Goal: Task Accomplishment & Management: Manage account settings

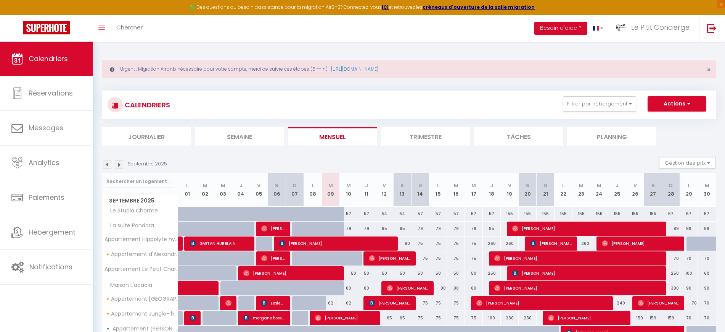
click at [716, 31] on img at bounding box center [712, 28] width 10 height 10
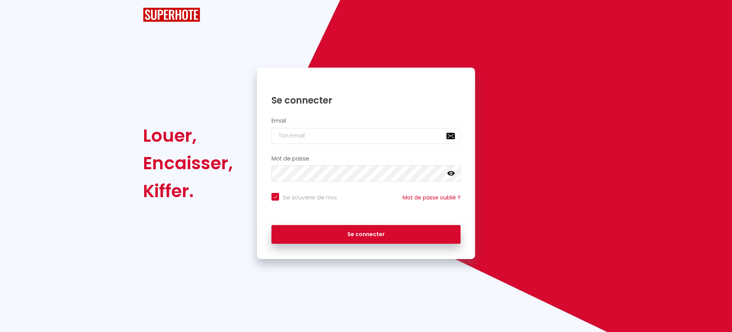
checkbox input "true"
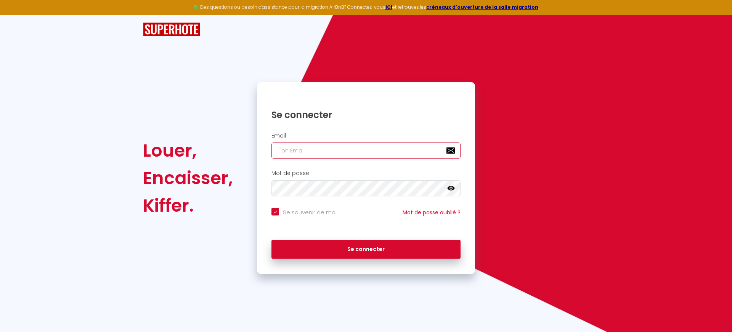
click at [312, 153] on input "email" at bounding box center [366, 150] width 189 height 16
paste input "kevin.sintes46@gmail.com"
type input "kevin.sintes46@gmail.com"
checkbox input "true"
type input "kevin.sintes46@gmail.com"
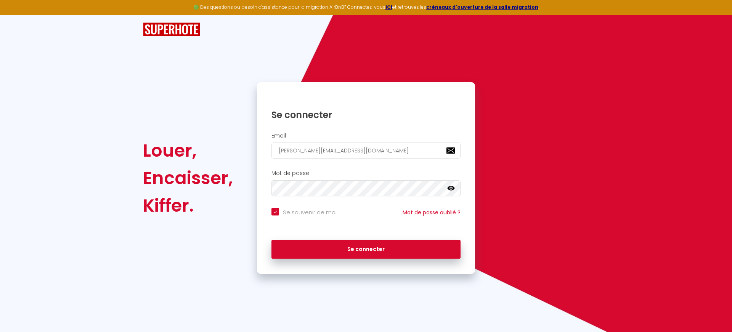
click at [296, 207] on div "Se souvenir de moi Mot de passe oublié ?" at bounding box center [366, 218] width 218 height 28
click at [299, 216] on label "Se souvenir de moi" at bounding box center [308, 212] width 58 height 9
click at [299, 215] on input "Se souvenir de moi" at bounding box center [304, 212] width 65 height 8
checkbox input "false"
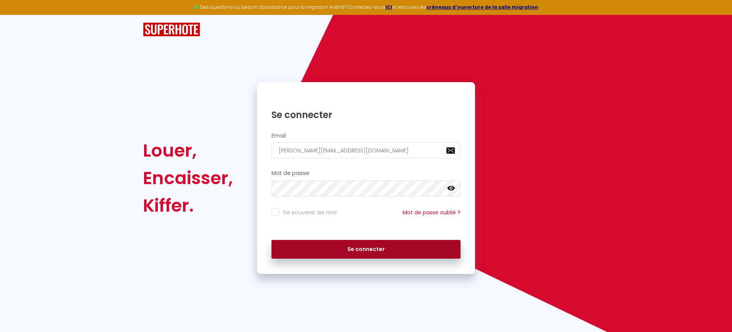
click at [312, 247] on button "Se connecter" at bounding box center [366, 249] width 189 height 19
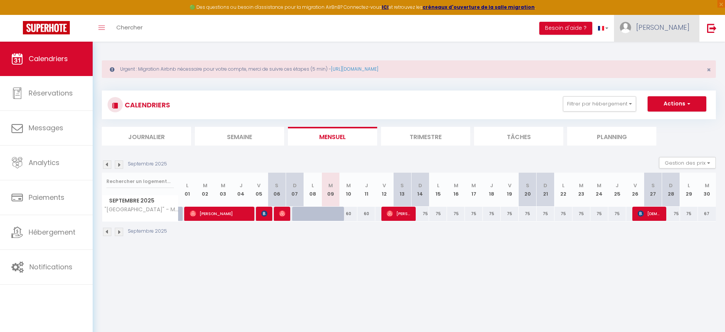
click at [663, 34] on link "Kévin" at bounding box center [656, 28] width 85 height 27
click at [708, 29] on img at bounding box center [712, 28] width 10 height 10
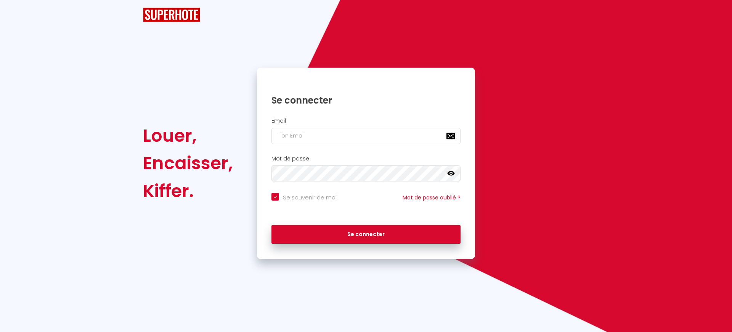
checkbox input "true"
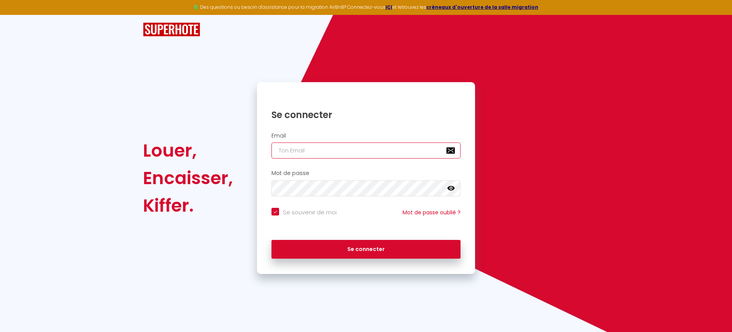
click at [292, 153] on input "email" at bounding box center [366, 150] width 189 height 16
paste input "charlene.hurault@wanadoo.fr"
type input "charlene.hurault@wanadoo.fr"
checkbox input "true"
type input "charlene.hurault@wanadoo.fr"
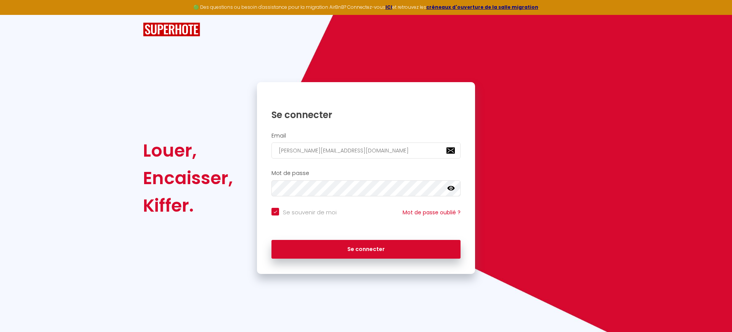
click at [308, 208] on input "Se souvenir de moi" at bounding box center [304, 212] width 65 height 8
checkbox input "false"
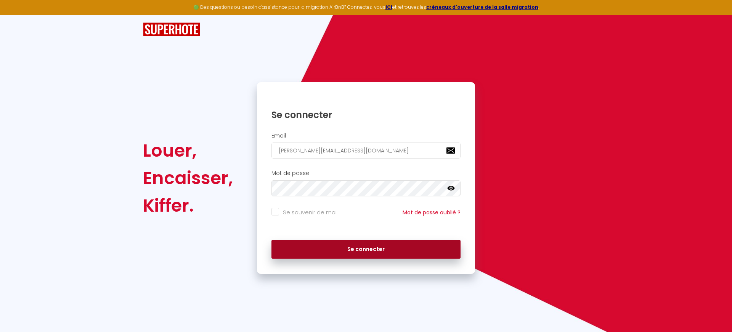
click at [314, 254] on button "Se connecter" at bounding box center [366, 249] width 189 height 19
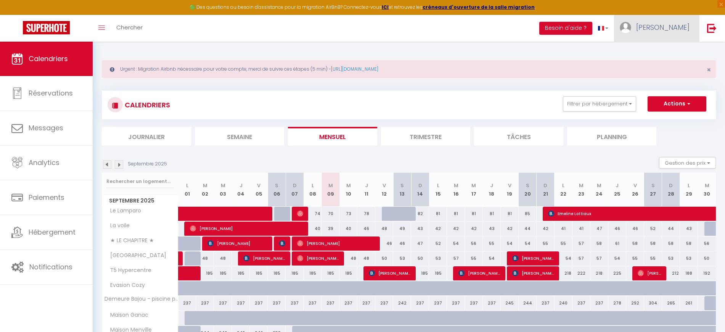
click at [675, 31] on span "Charlène" at bounding box center [662, 28] width 53 height 10
click at [596, 107] on button "Filtrer par hébergement" at bounding box center [599, 103] width 73 height 15
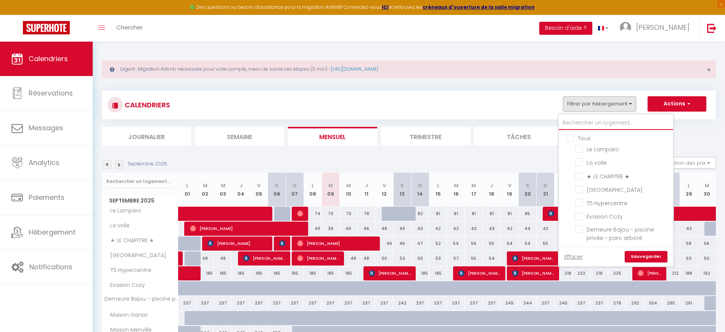
click at [592, 125] on input "text" at bounding box center [616, 123] width 114 height 14
paste input "castanet"
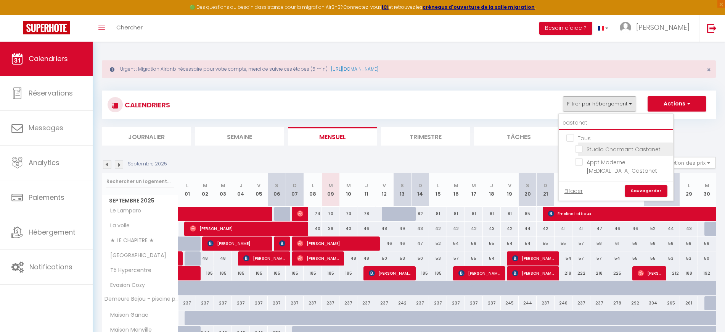
type input "castanet"
click at [605, 146] on input "Studio Charmant Castanet" at bounding box center [622, 149] width 95 height 8
checkbox input "true"
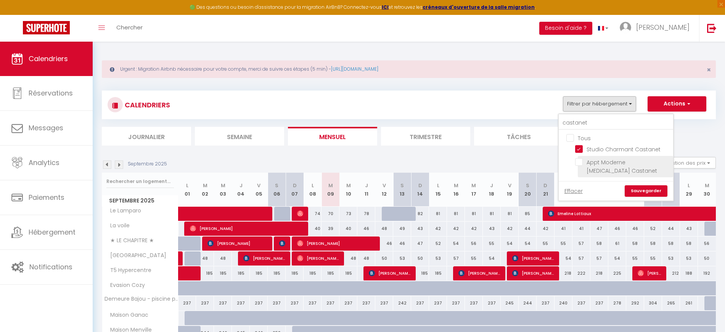
click at [618, 159] on input "Appt Moderne T3 Castanet" at bounding box center [622, 162] width 95 height 8
checkbox input "true"
click at [646, 185] on link "Sauvegarder" at bounding box center [646, 190] width 43 height 11
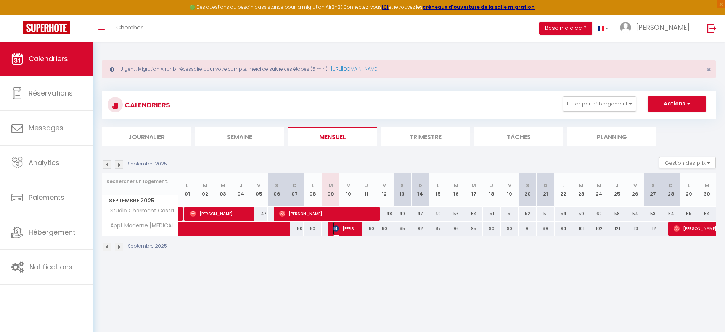
click at [348, 230] on span "Jules Zagula" at bounding box center [345, 228] width 24 height 14
select select "OK"
select select "0"
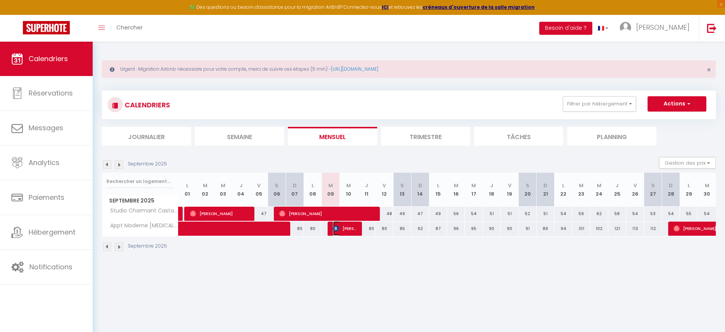
select select "1"
select select
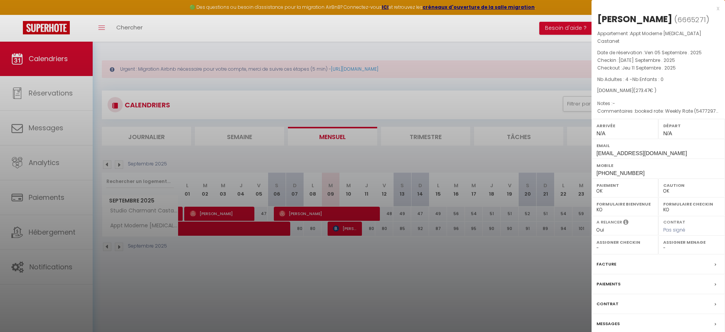
click at [603, 319] on label "Messages" at bounding box center [608, 323] width 23 height 8
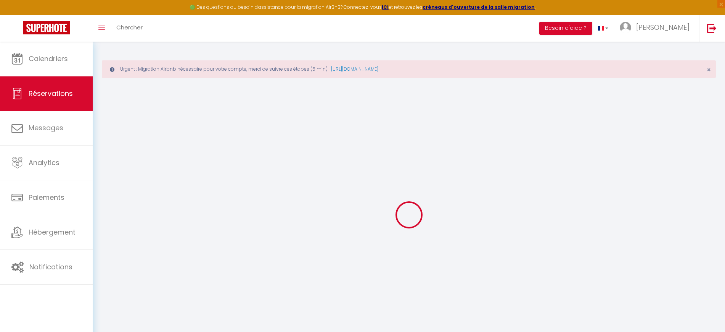
select select
checkbox input "false"
select select
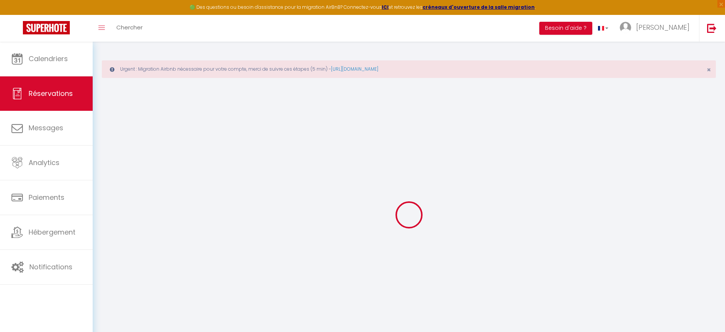
checkbox input "false"
type textarea "booked rate: Weekly Rate (54772970)"
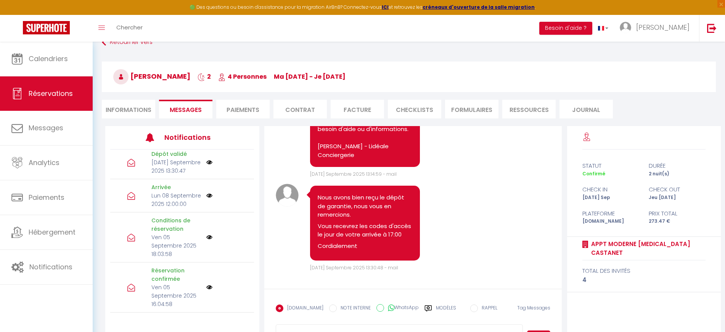
scroll to position [114, 0]
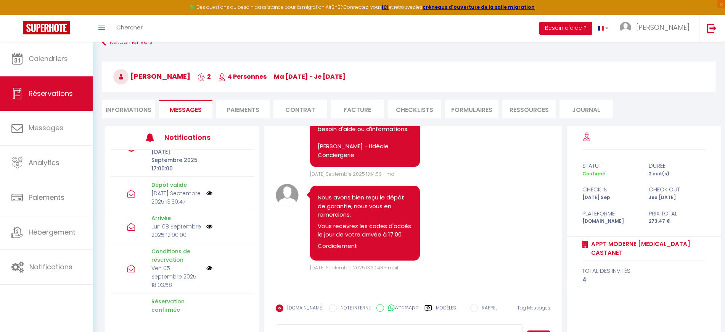
click at [206, 229] on img at bounding box center [209, 226] width 6 height 6
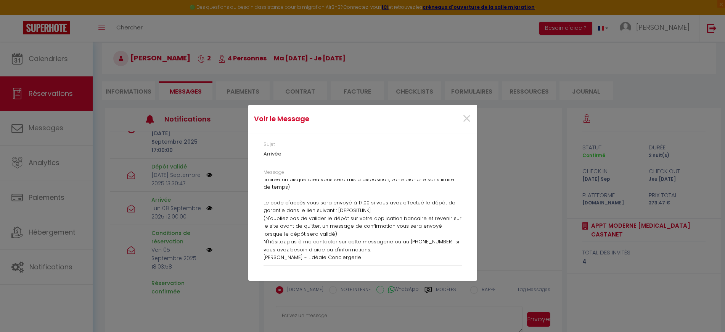
scroll to position [81, 0]
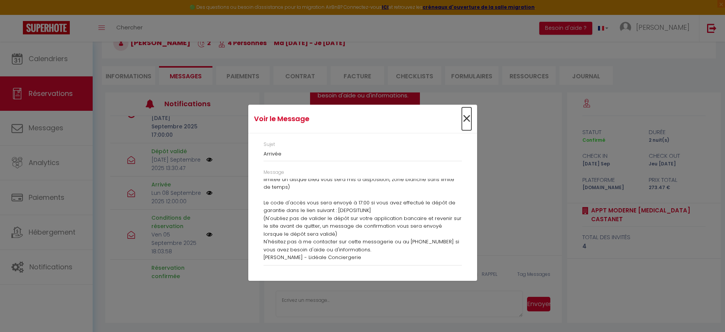
click at [470, 124] on span "×" at bounding box center [467, 118] width 10 height 23
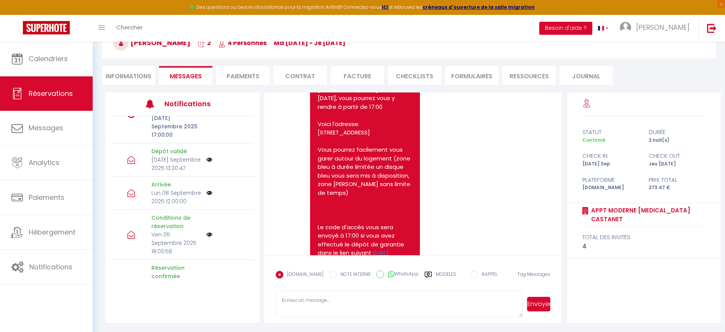
scroll to position [805, 0]
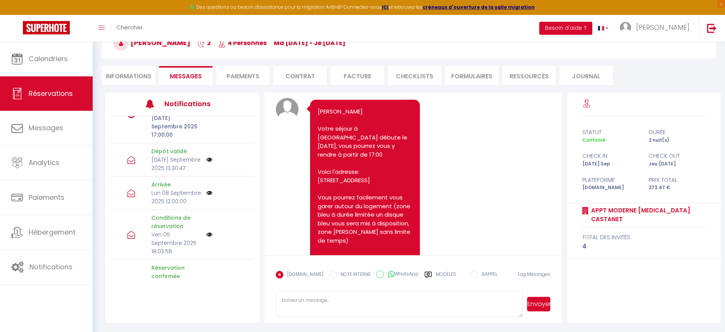
click at [206, 196] on img at bounding box center [209, 193] width 6 height 6
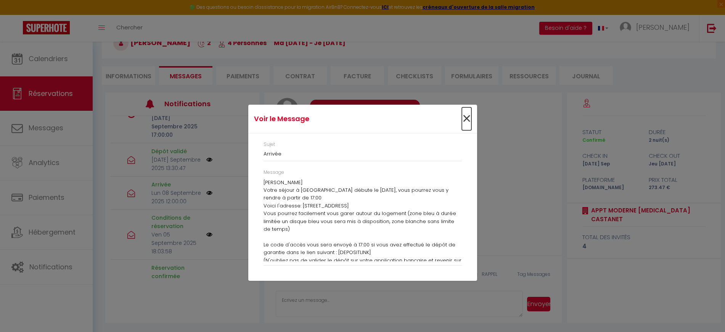
click at [463, 117] on span "×" at bounding box center [467, 118] width 10 height 23
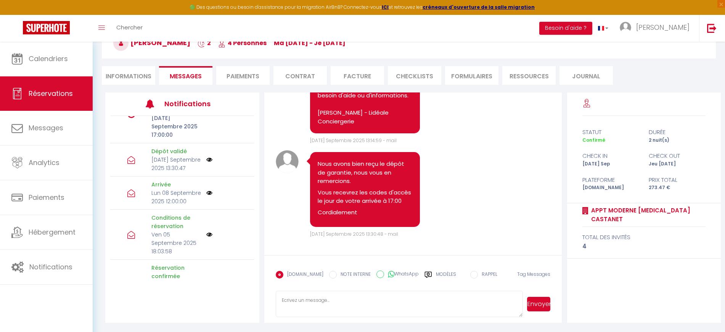
scroll to position [1138, 0]
click at [206, 163] on img at bounding box center [209, 159] width 6 height 6
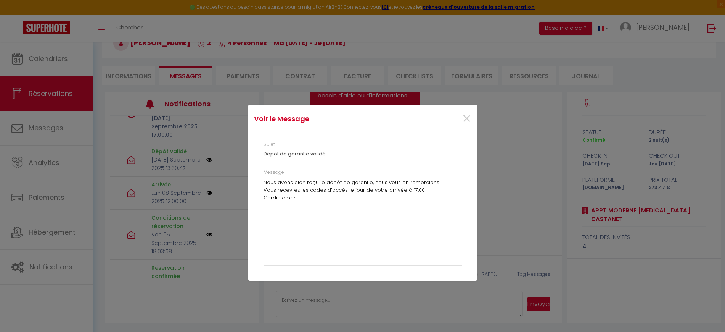
click at [461, 121] on div "×" at bounding box center [439, 118] width 76 height 17
click at [466, 119] on span "×" at bounding box center [467, 118] width 10 height 23
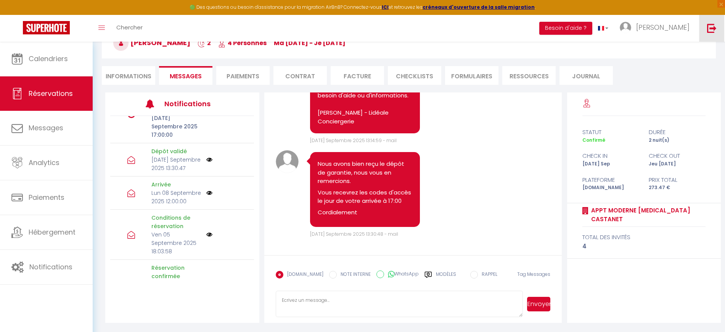
click at [709, 30] on img at bounding box center [712, 28] width 10 height 10
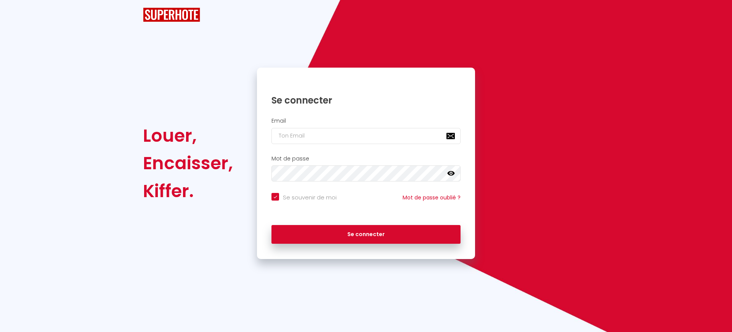
checkbox input "true"
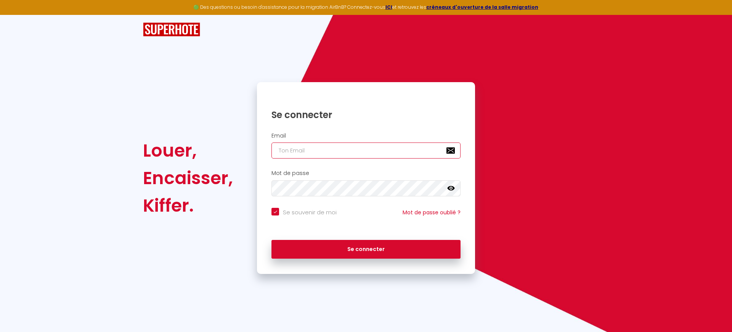
click at [341, 154] on input "email" at bounding box center [366, 150] width 189 height 16
paste input "[EMAIL_ADDRESS][DOMAIN_NAME]"
type input "[EMAIL_ADDRESS][DOMAIN_NAME]"
checkbox input "true"
type input "[EMAIL_ADDRESS][DOMAIN_NAME]"
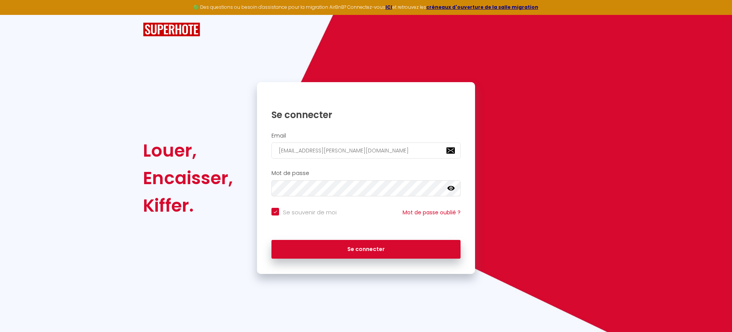
click at [313, 214] on input "Se souvenir de moi" at bounding box center [304, 212] width 65 height 8
checkbox input "false"
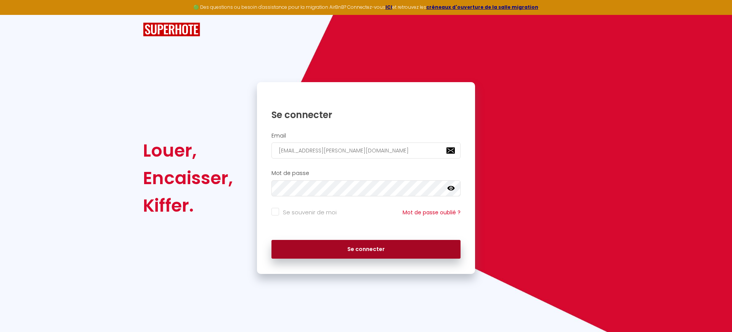
click at [318, 249] on button "Se connecter" at bounding box center [366, 249] width 189 height 19
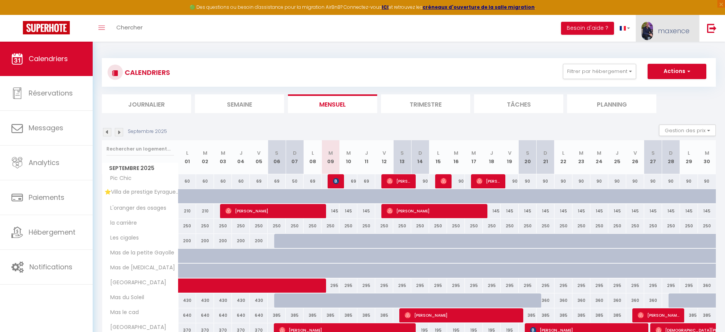
click at [660, 36] on link "maxence" at bounding box center [667, 28] width 63 height 27
click at [658, 52] on link "Paramètres" at bounding box center [669, 53] width 56 height 13
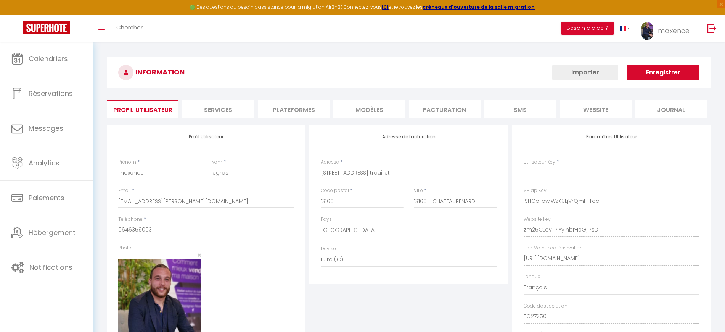
type input "jSHCblIbwiWzK0LjVrQmFTTaq"
type input "zm25CLdvTPiYyihbrHeGjIPsD"
type input "https://app.superhote.com/#/get-available-rentals/zm25CLdvTPiYyihbrHeGjIPsD"
select select "fr"
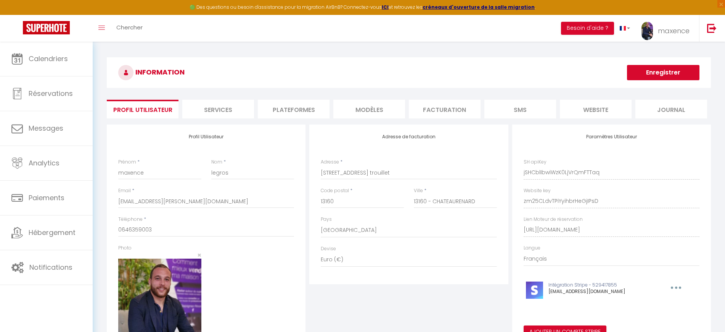
click at [310, 112] on li "Plateformes" at bounding box center [294, 109] width 72 height 19
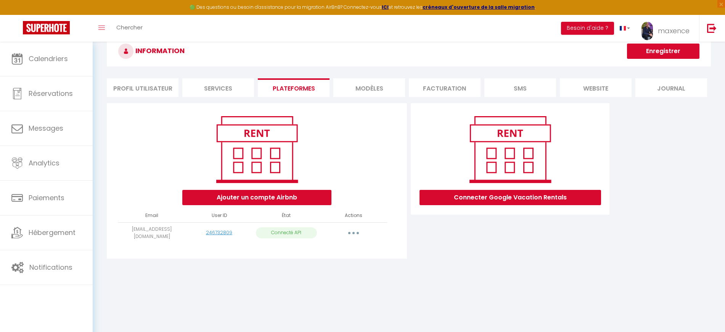
scroll to position [42, 0]
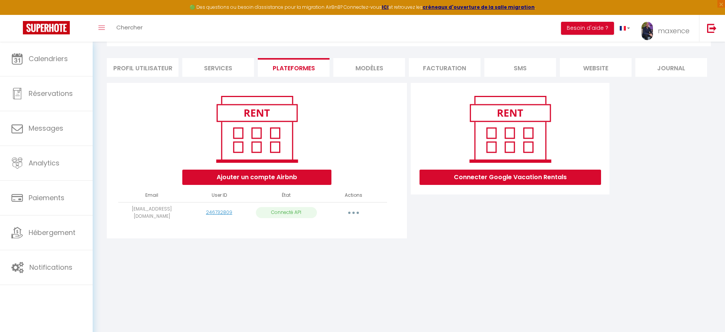
click at [356, 209] on button "button" at bounding box center [353, 212] width 21 height 12
click at [341, 225] on link "Importer les appartements" at bounding box center [320, 229] width 84 height 13
select select "4428"
select select "54239"
select select "4430"
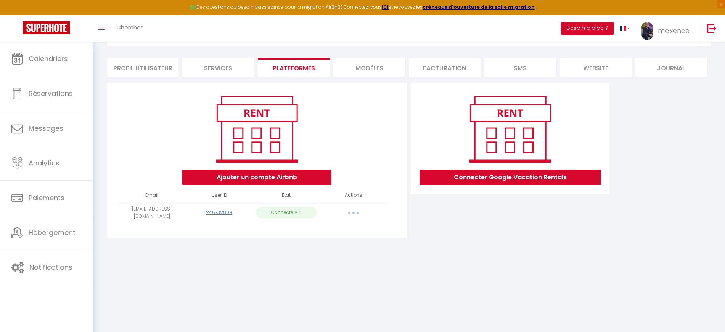
select select "4431"
select select "6442"
select select "10037"
select select "8464"
select select "13115"
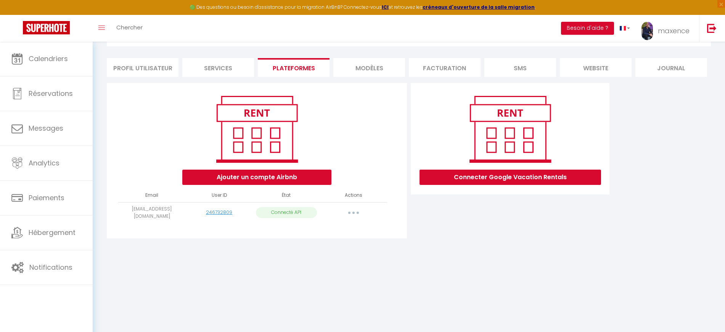
select select "15403"
select select "19722"
select select "20303"
select select "34627"
select select "35710"
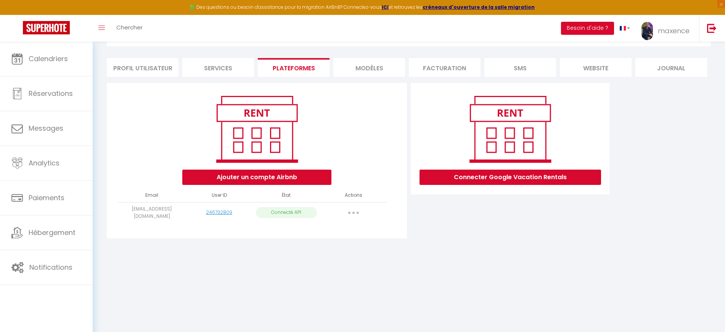
select select "37171"
select select "36126"
select select "37814"
select select "42213"
select select "40096"
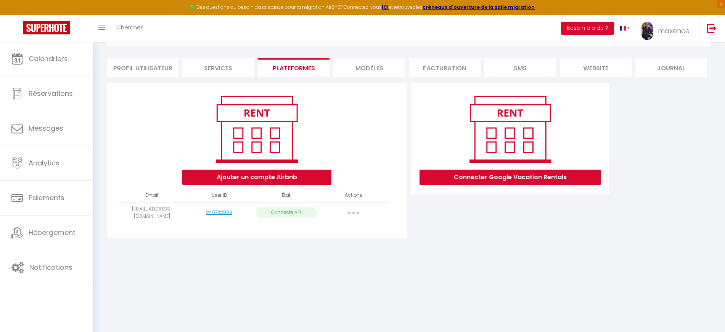
select select "41499"
select select
select select "48959"
select select "63390"
select select "64119"
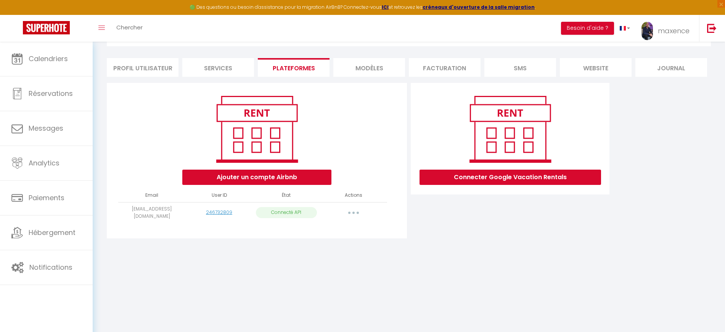
select select "69037"
select select "68838"
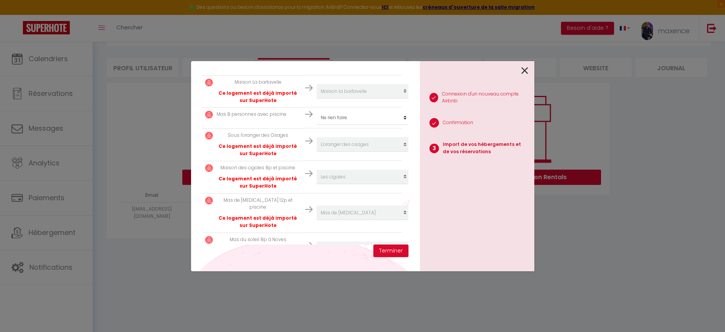
scroll to position [835, 0]
click at [399, 249] on button "Terminer" at bounding box center [390, 250] width 35 height 13
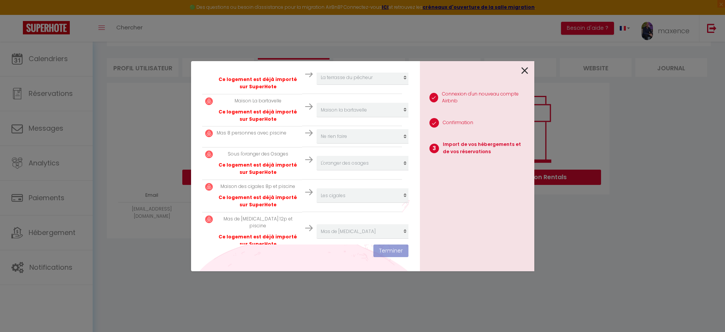
scroll to position [855, 0]
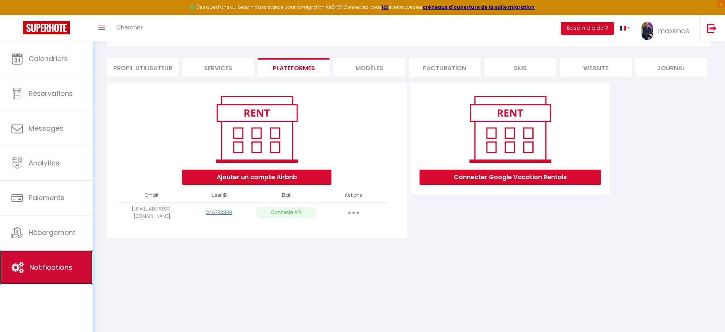
click at [50, 263] on span "Notifications" at bounding box center [50, 267] width 43 height 10
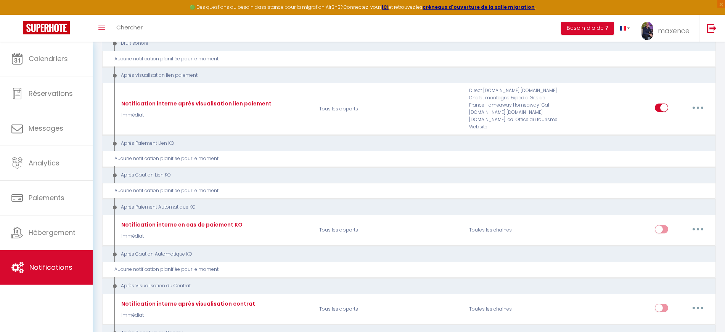
scroll to position [715, 0]
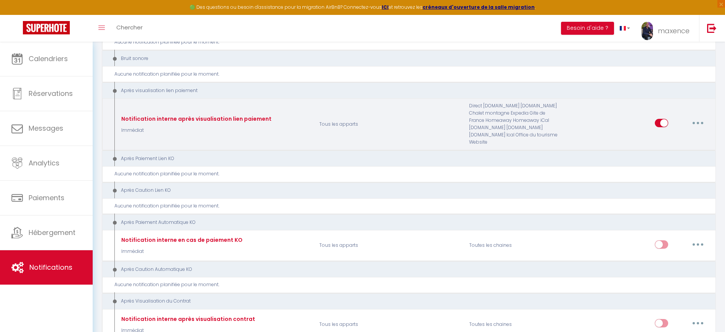
click at [692, 117] on button "button" at bounding box center [697, 123] width 21 height 12
click at [673, 134] on link "Editer" at bounding box center [678, 140] width 56 height 13
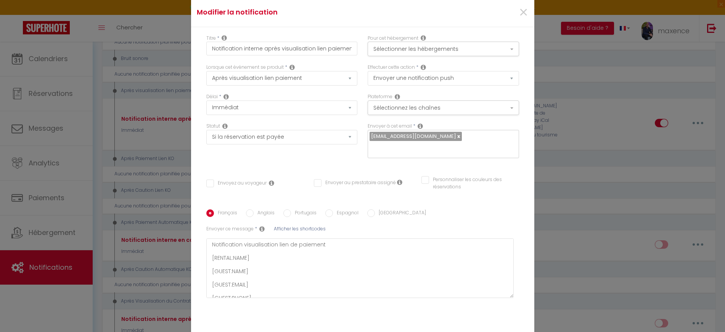
scroll to position [43, 0]
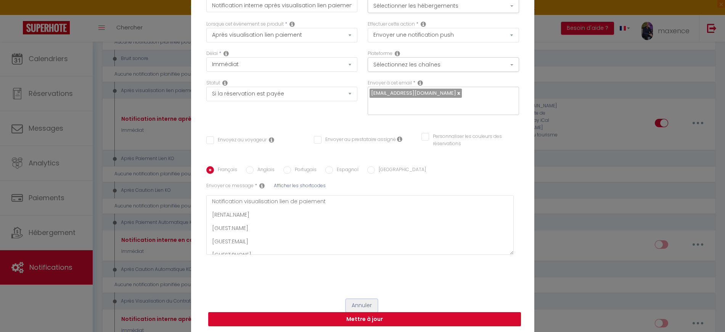
click at [361, 299] on button "Annuler" at bounding box center [362, 305] width 32 height 13
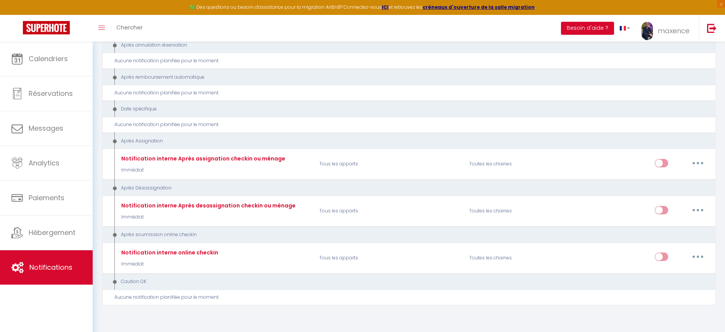
scroll to position [1144, 0]
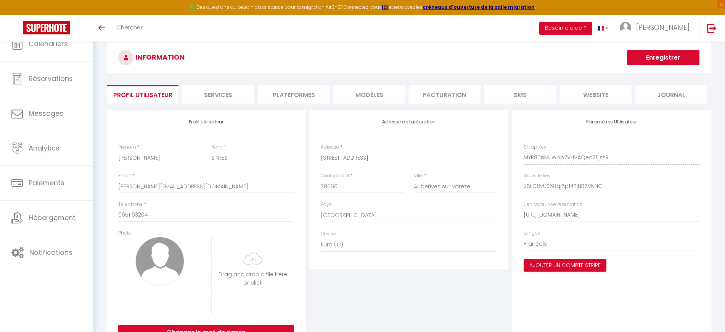
select select "28"
select select "fr"
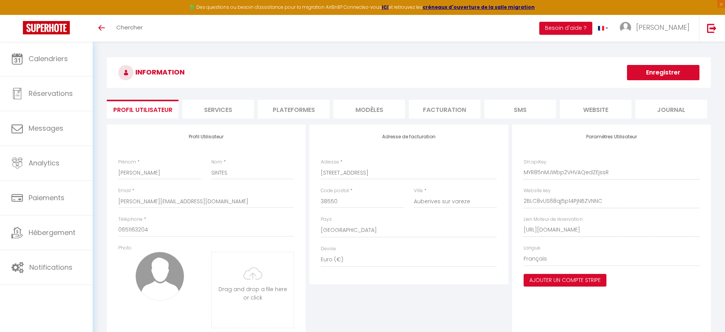
click at [308, 108] on li "Plateformes" at bounding box center [294, 109] width 72 height 19
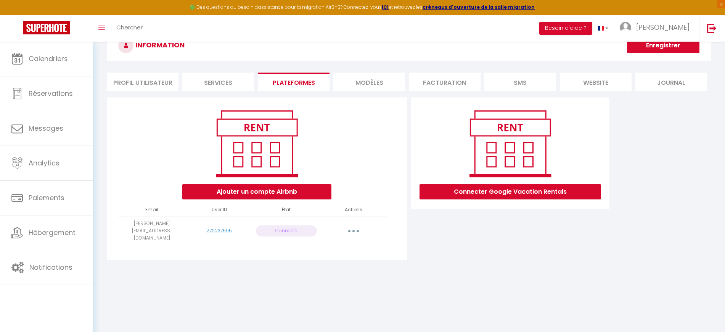
scroll to position [42, 0]
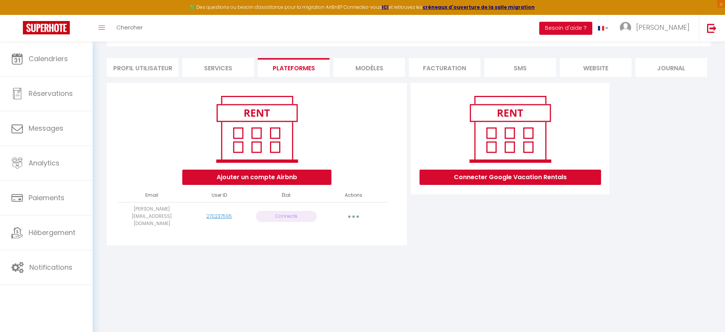
click at [354, 210] on button "button" at bounding box center [353, 216] width 21 height 12
click at [340, 232] on link "Importer les appartements" at bounding box center [320, 233] width 84 height 13
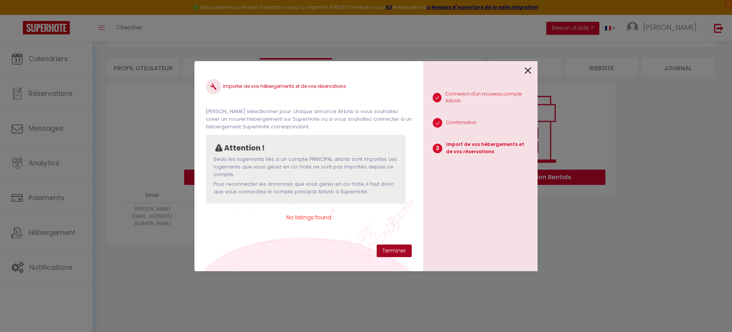
click at [395, 249] on button "Terminer" at bounding box center [394, 250] width 35 height 13
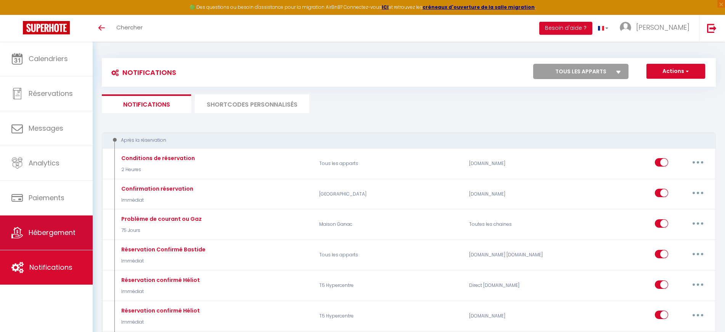
click at [68, 222] on link "Hébergement" at bounding box center [46, 232] width 93 height 34
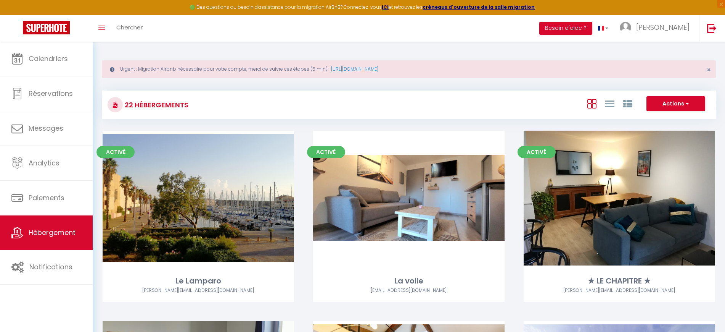
click at [393, 103] on div "Actions Créer un Hébergement Nouveau groupe" at bounding box center [511, 104] width 409 height 17
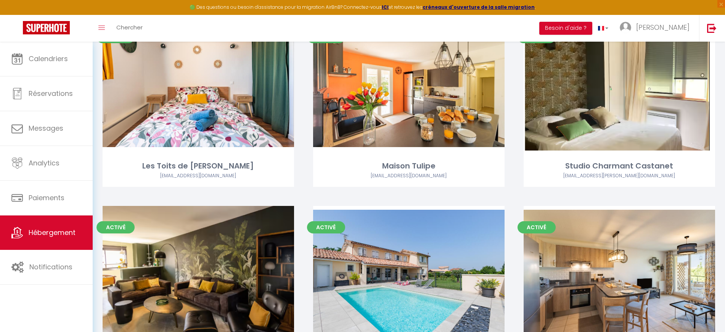
click at [351, 26] on div "Toggle menubar Chercher BUTTON Besoin d'aide ? Charlène Paramètres Équipe" at bounding box center [387, 28] width 664 height 27
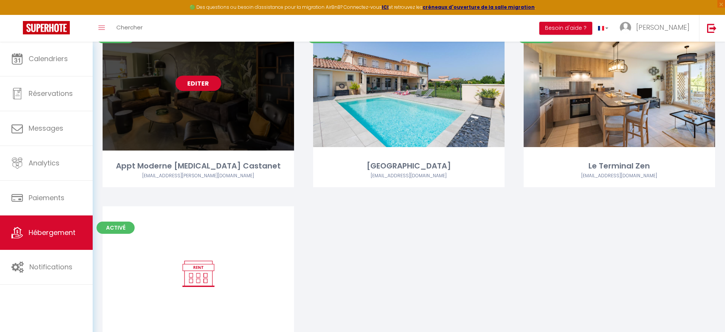
click at [201, 85] on link "Editer" at bounding box center [198, 83] width 46 height 15
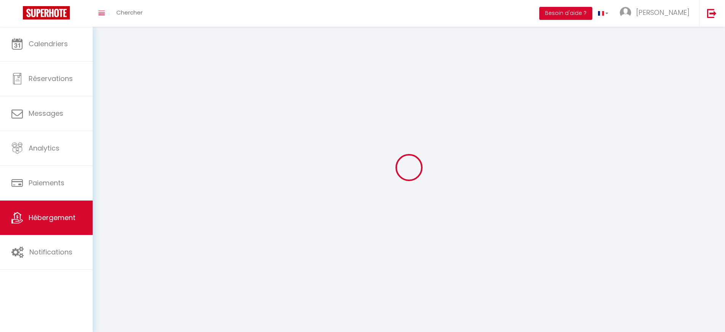
select select "1"
select select
select select "28"
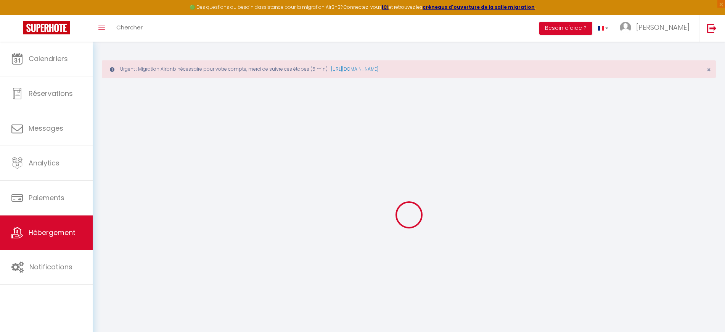
select select
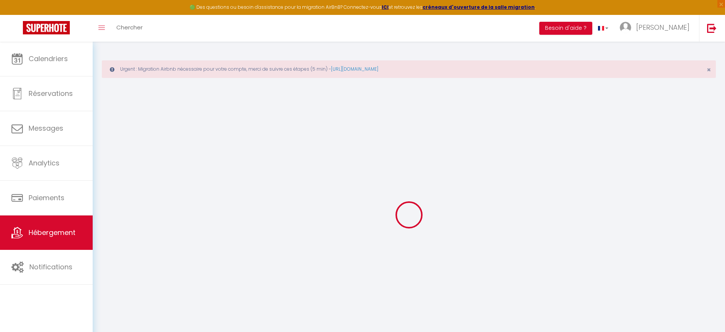
select select
checkbox input "false"
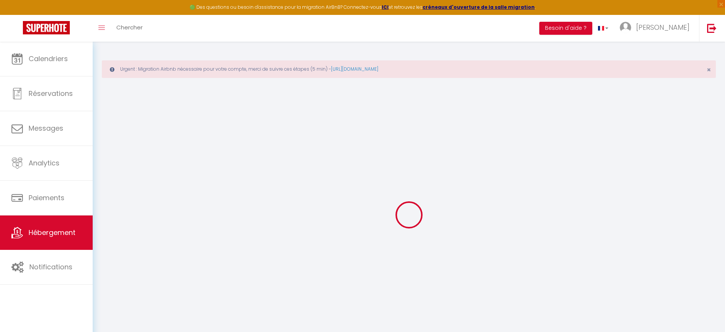
select select
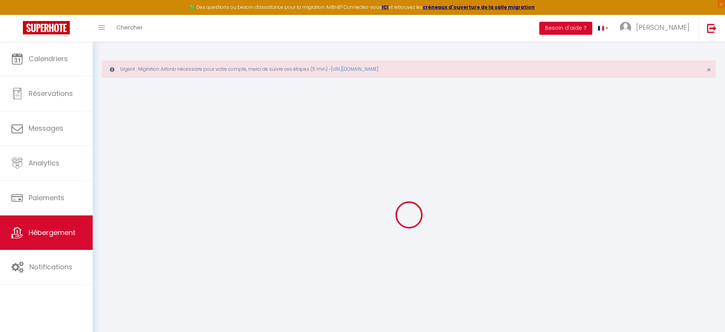
select select
checkbox input "false"
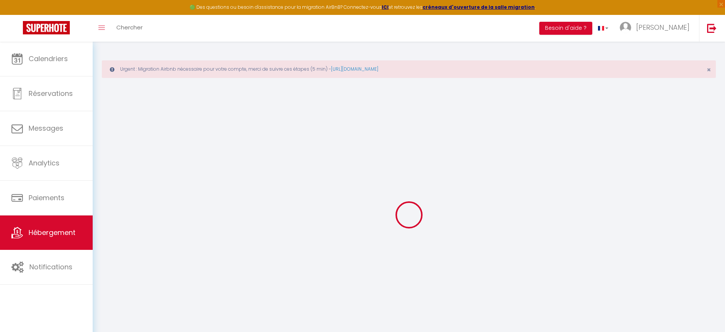
checkbox input "false"
select select
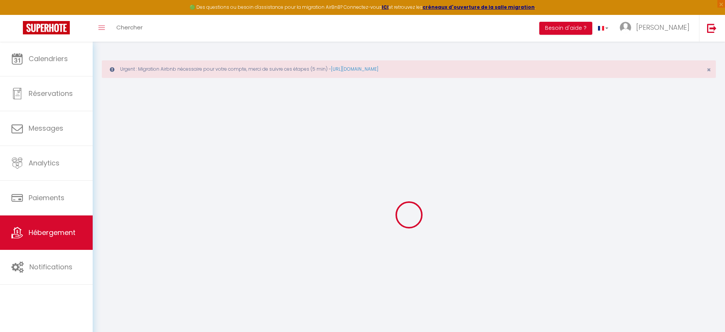
select select
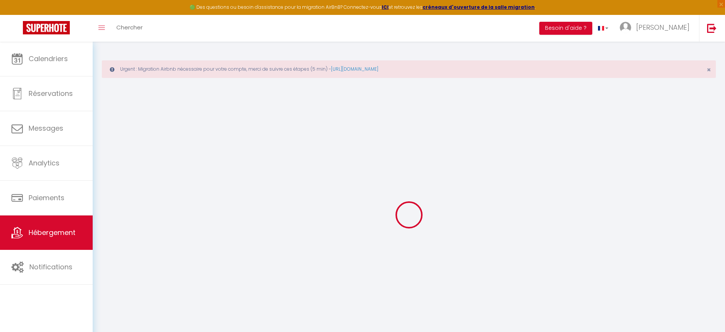
checkbox input "false"
select select
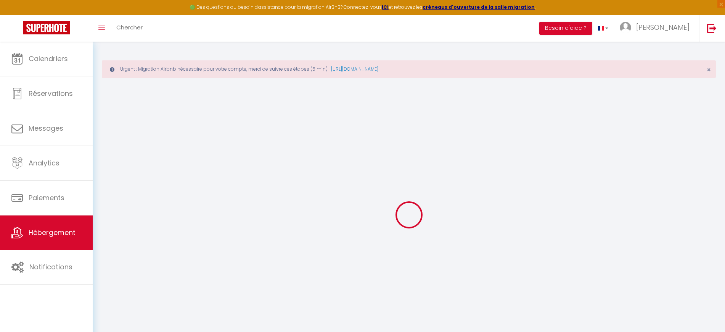
select select
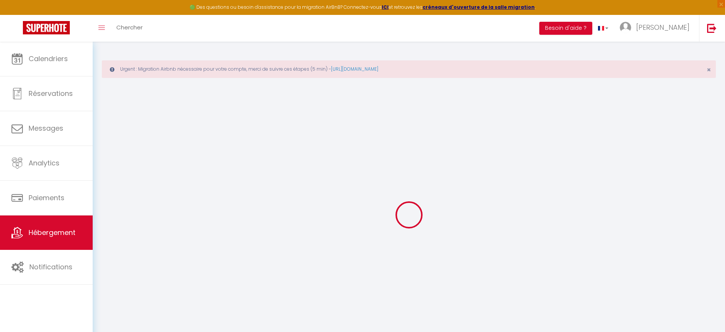
select select
checkbox input "false"
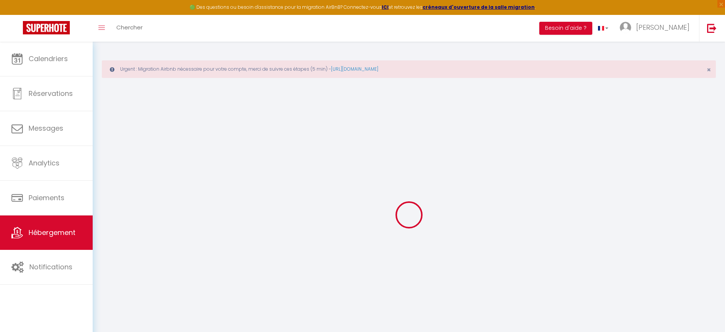
checkbox input "false"
select select
type input "Appt Moderne T3 Castanet"
type input "Claudie"
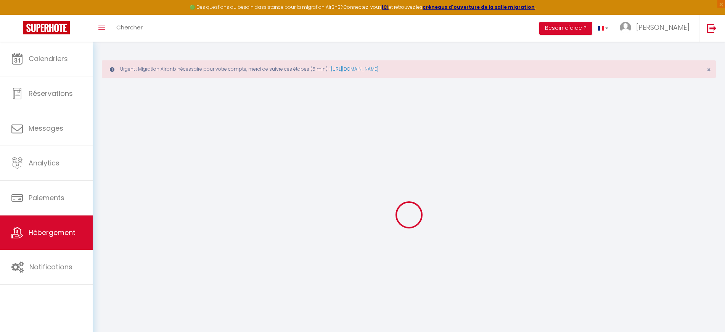
type input "MERVILLE"
type input "2 rue François Espitalier"
type input "31320"
type input "CASTANET TOLOSAN"
select select "2"
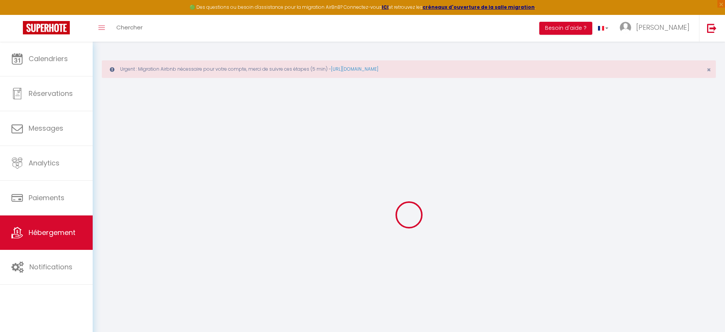
type input "75"
type input "60"
type input "500"
select select
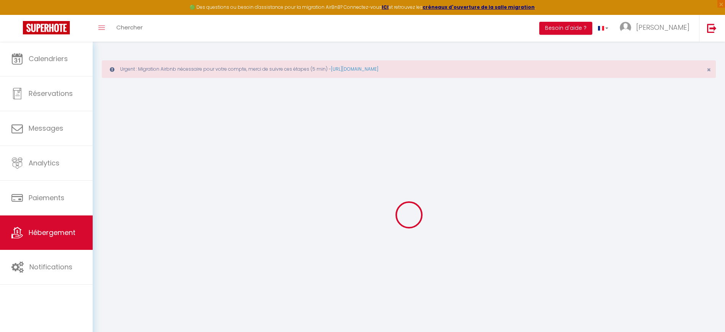
select select
type input "2 rue F.Espitalier"
type input "31320"
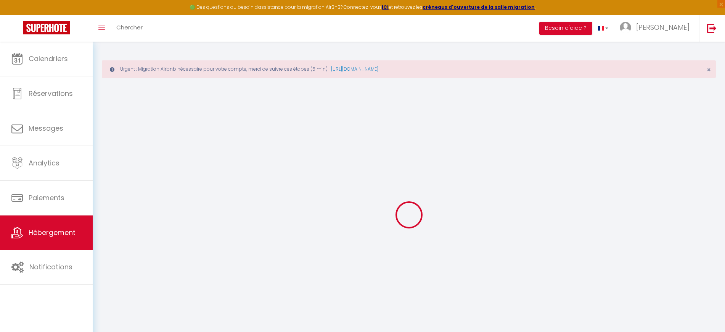
type input "Castanet Tolosan"
type input "charlene.hurault4@orange.fr"
select select "15796"
checkbox input "false"
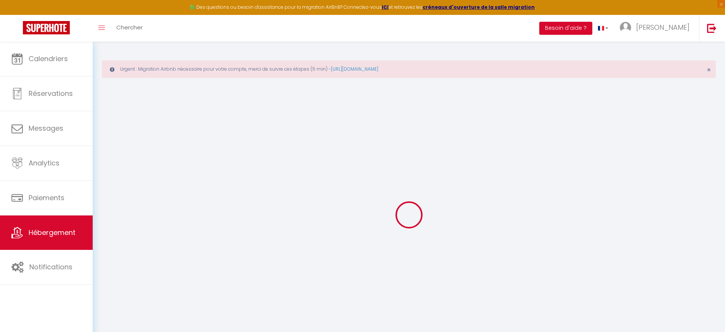
checkbox input "false"
type input "0"
select select "+ 35 %"
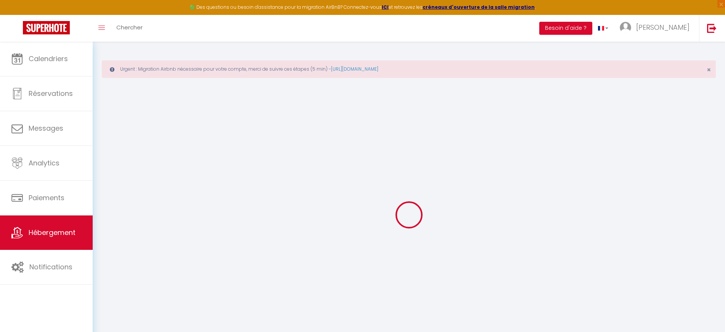
select select "+ 40 %"
checkbox input "false"
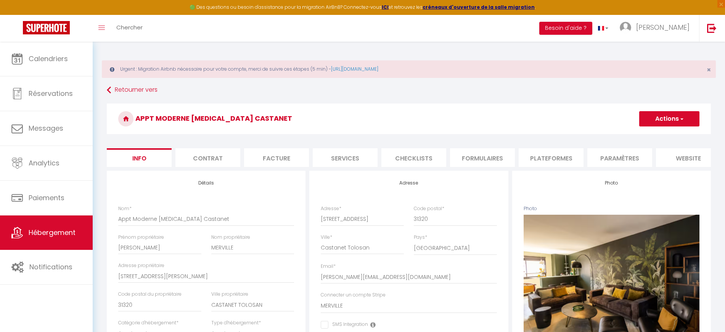
click at [554, 158] on li "Plateformes" at bounding box center [551, 157] width 65 height 19
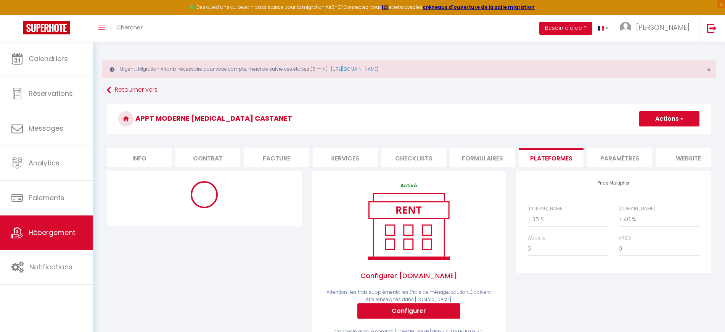
select select "270"
select select "well_reviewed_guests"
select select "EUR"
select select "12418"
select select "12418-584534754671182355"
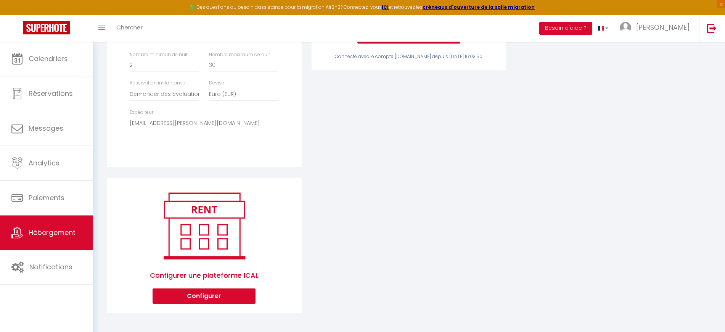
scroll to position [282, 0]
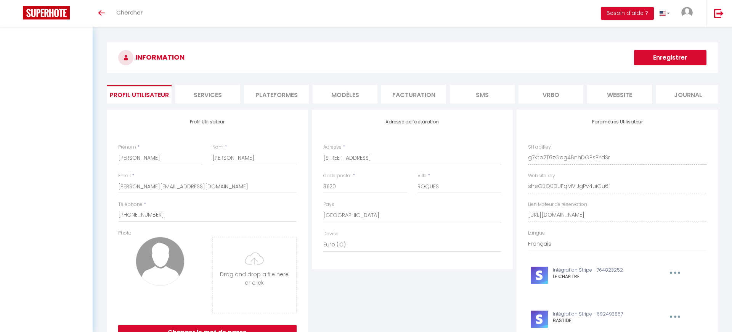
select select "28"
select select "fr"
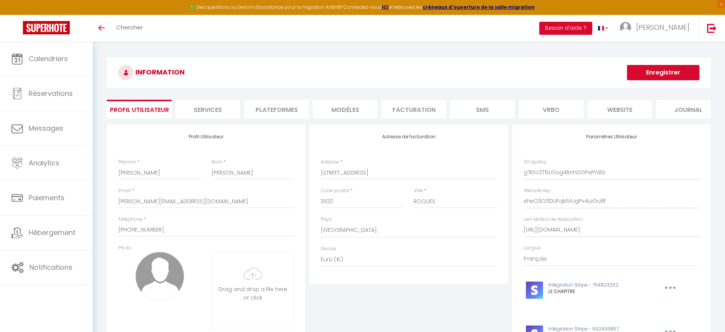
click at [296, 105] on li "Plateformes" at bounding box center [276, 109] width 65 height 19
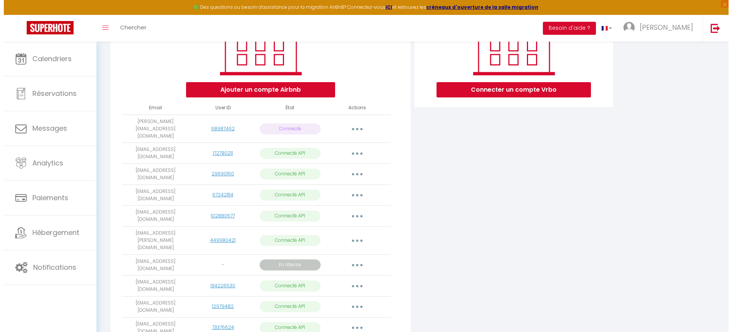
scroll to position [143, 0]
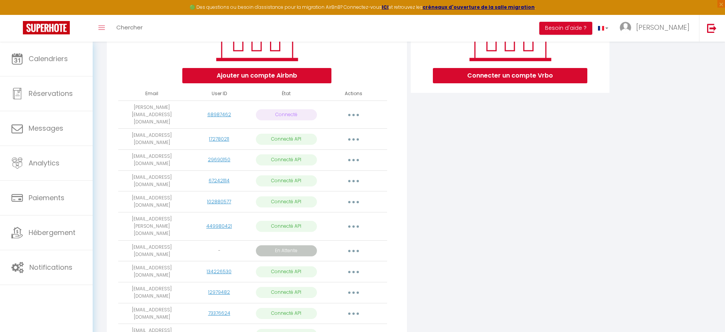
click at [349, 220] on button "button" at bounding box center [353, 226] width 21 height 12
click at [347, 237] on link "Importer les appartements" at bounding box center [320, 243] width 84 height 13
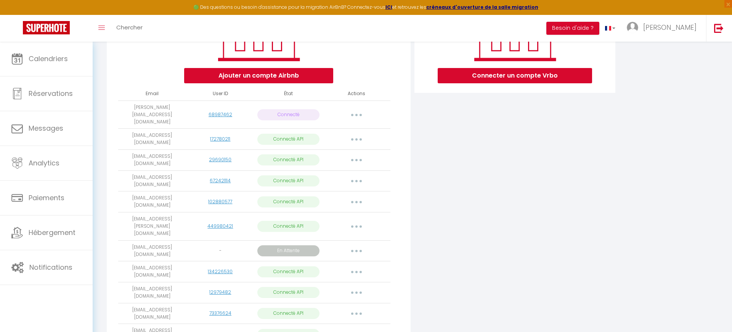
select select "67736"
select select "67735"
select select
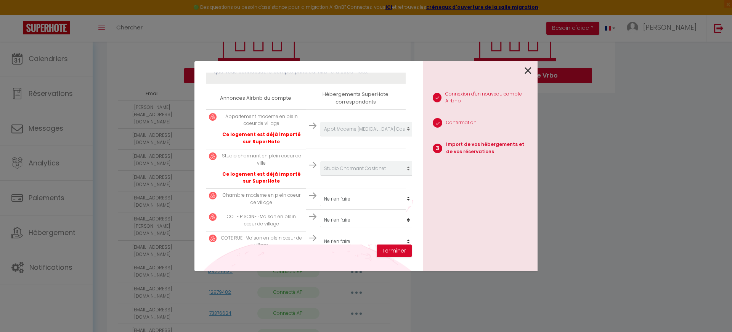
scroll to position [140, 0]
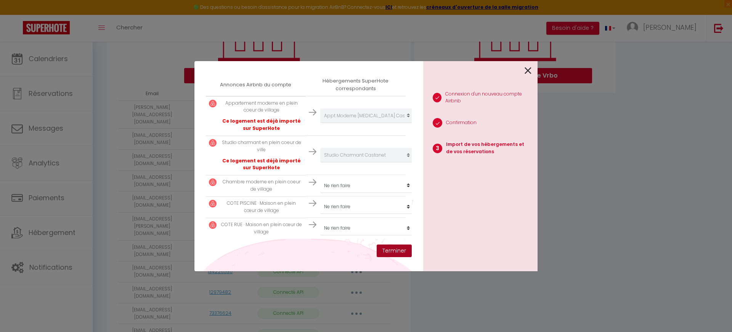
click at [404, 252] on button "Terminer" at bounding box center [394, 250] width 35 height 13
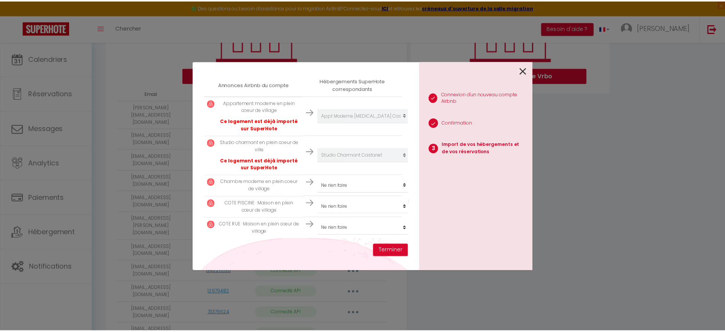
scroll to position [159, 0]
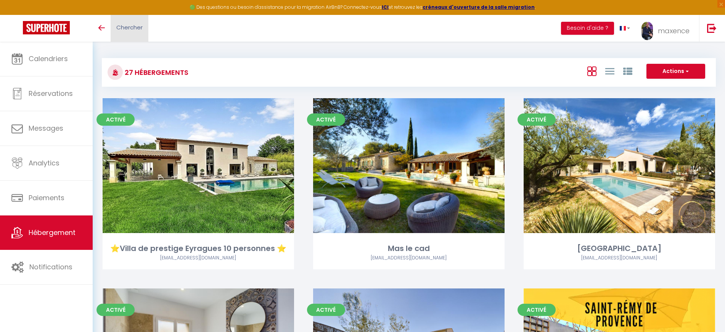
click at [124, 27] on span "Chercher" at bounding box center [129, 27] width 26 height 8
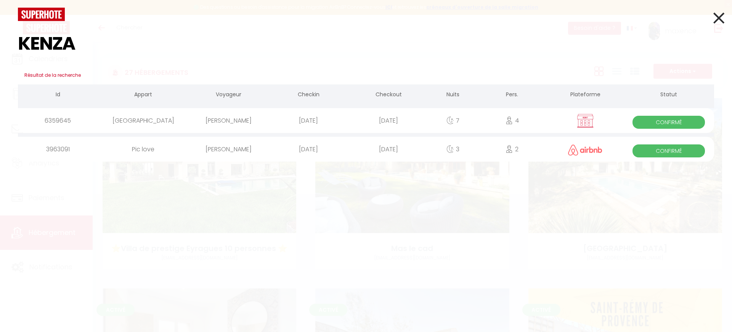
type input "KENZA"
click at [380, 123] on div "Sa August 16. 2025" at bounding box center [389, 120] width 80 height 25
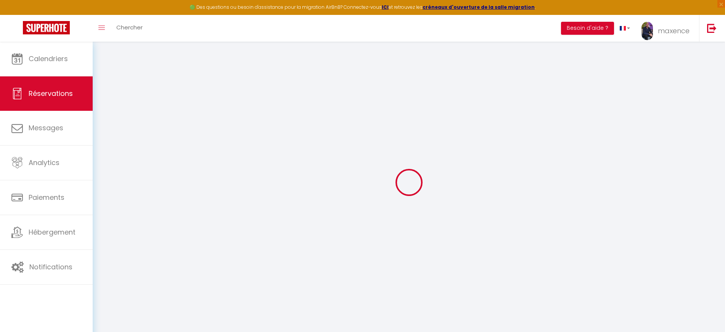
select select
checkbox input "false"
select select
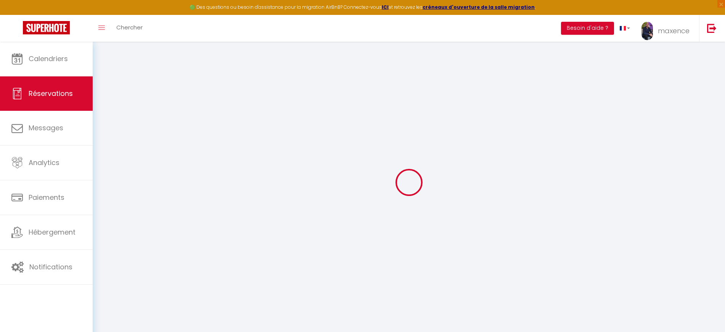
checkbox input "false"
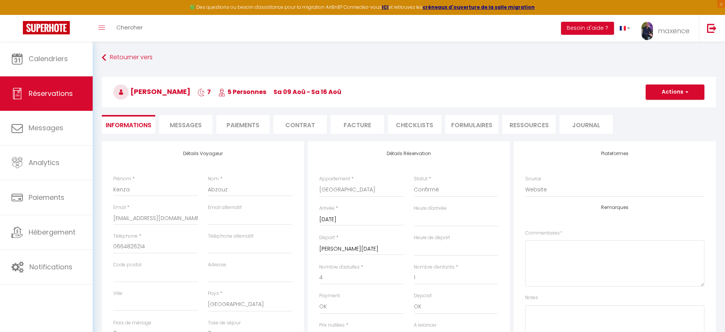
type input "180"
type input "69.72"
select select
checkbox input "false"
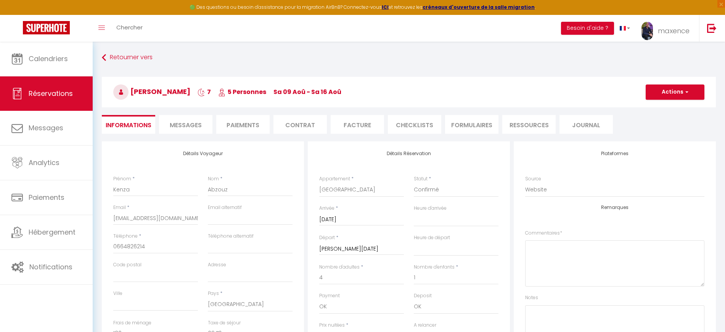
select select
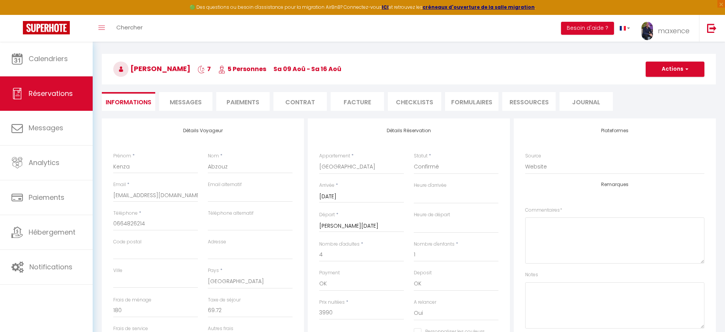
scroll to position [1, 0]
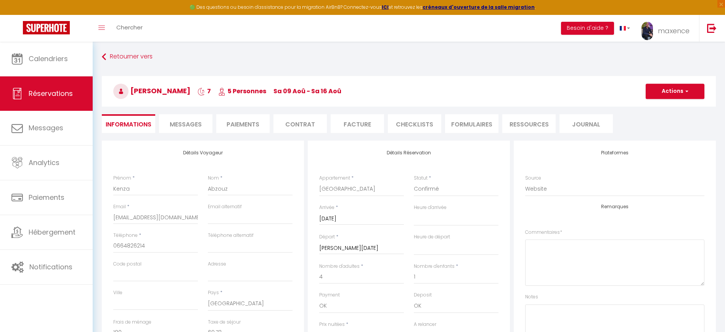
click at [197, 129] on li "Messages" at bounding box center [185, 123] width 53 height 19
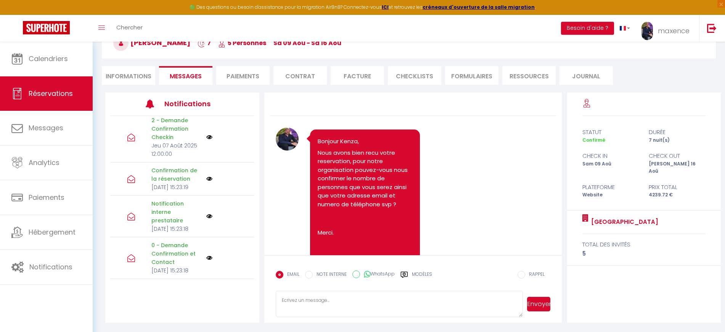
scroll to position [189, 0]
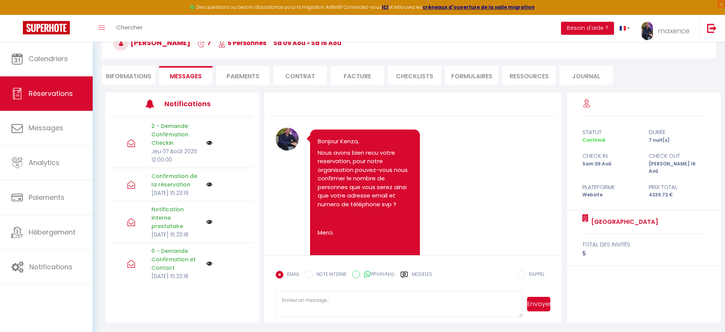
click at [207, 187] on img at bounding box center [209, 184] width 6 height 6
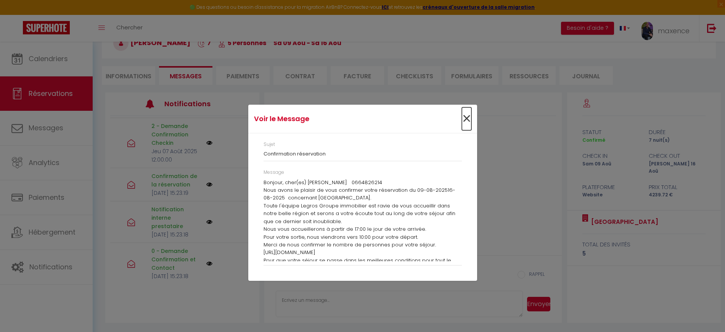
click at [463, 119] on span "×" at bounding box center [467, 118] width 10 height 23
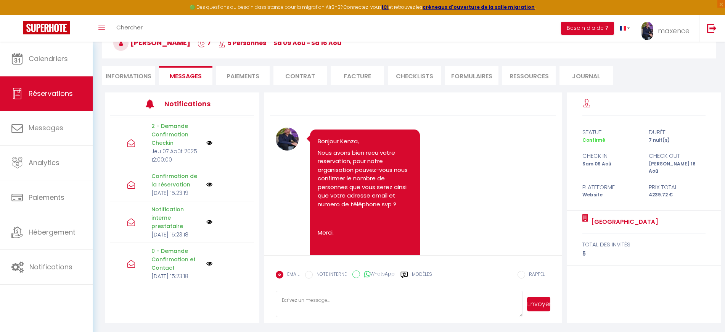
click at [206, 146] on img at bounding box center [209, 143] width 6 height 6
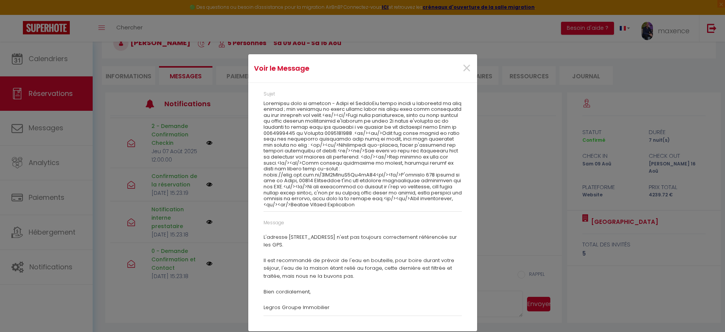
scroll to position [214, 0]
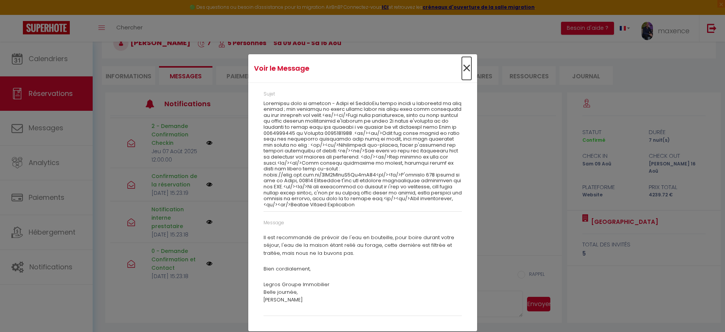
click at [466, 72] on span "×" at bounding box center [467, 68] width 10 height 23
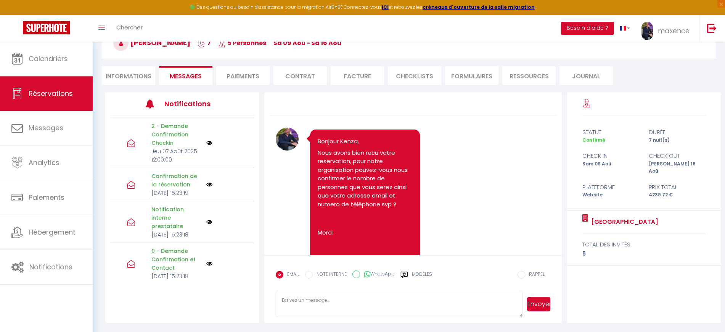
click at [206, 187] on img at bounding box center [209, 184] width 6 height 6
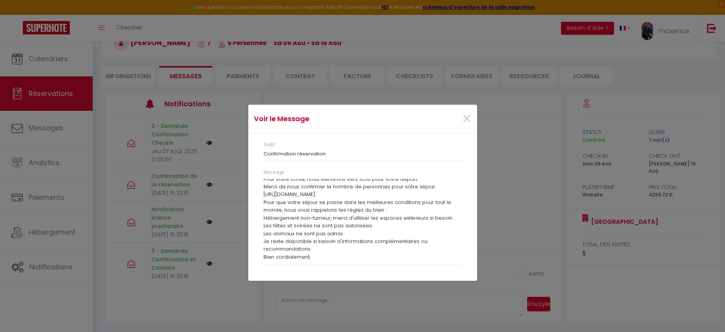
scroll to position [66, 0]
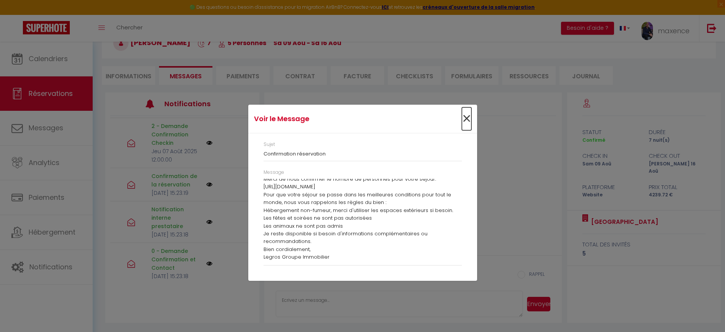
click at [463, 116] on span "×" at bounding box center [467, 118] width 10 height 23
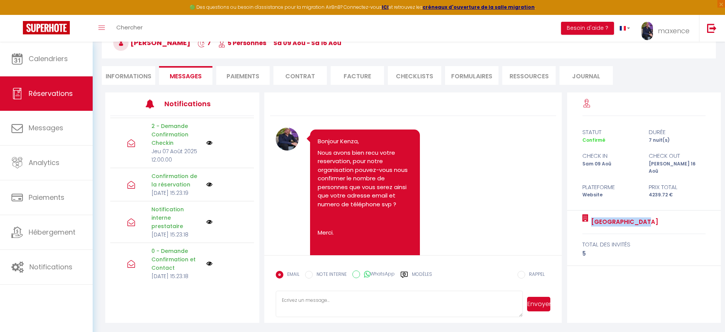
drag, startPoint x: 576, startPoint y: 218, endPoint x: 650, endPoint y: 213, distance: 74.6
click at [650, 213] on div "Villa de Roman total des invités 5" at bounding box center [644, 237] width 154 height 55
copy div "[GEOGRAPHIC_DATA]"
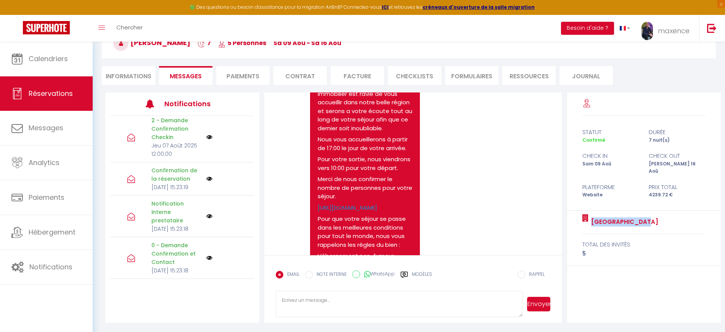
scroll to position [189, 0]
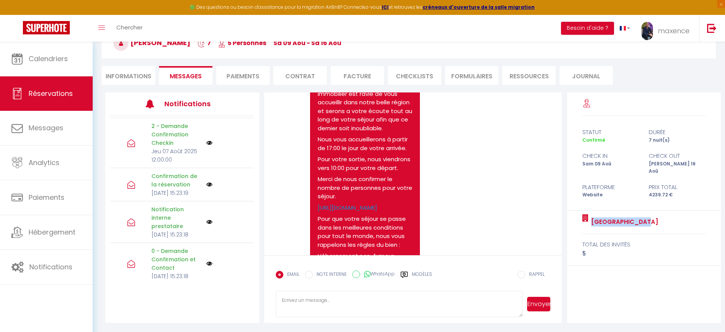
click at [206, 187] on img at bounding box center [209, 184] width 6 height 6
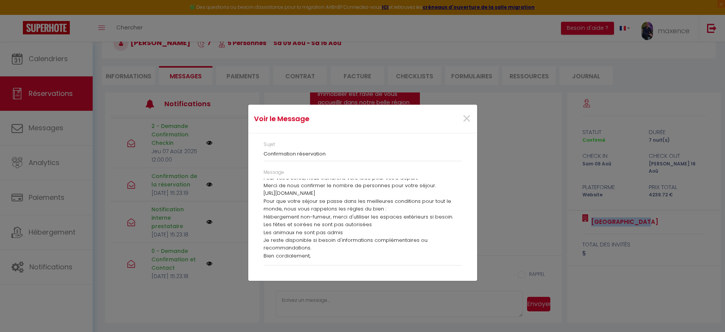
scroll to position [66, 0]
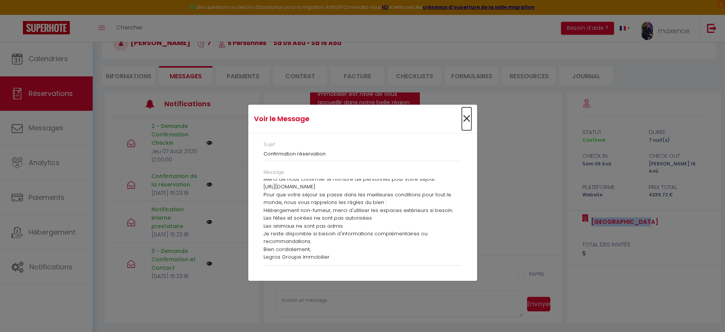
click at [466, 116] on span "×" at bounding box center [467, 118] width 10 height 23
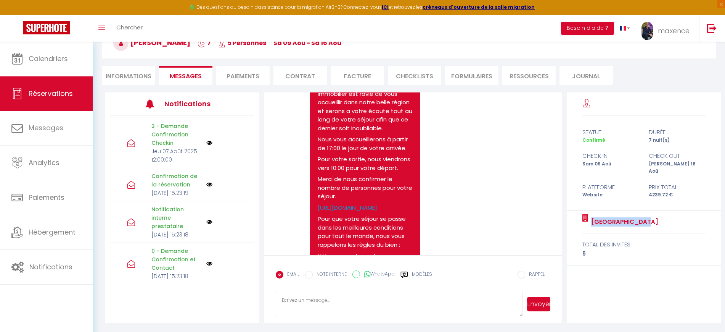
click at [206, 146] on img at bounding box center [209, 143] width 6 height 6
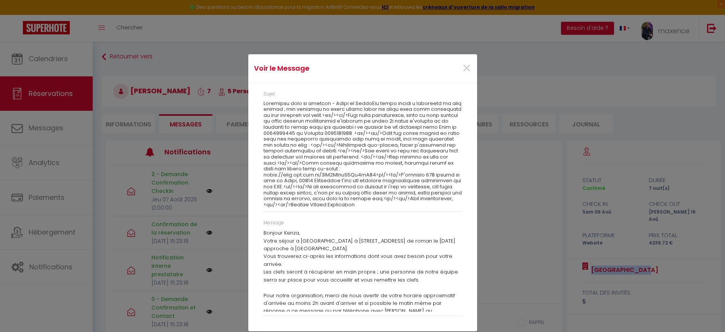
scroll to position [0, 0]
click at [467, 76] on span "×" at bounding box center [467, 68] width 10 height 23
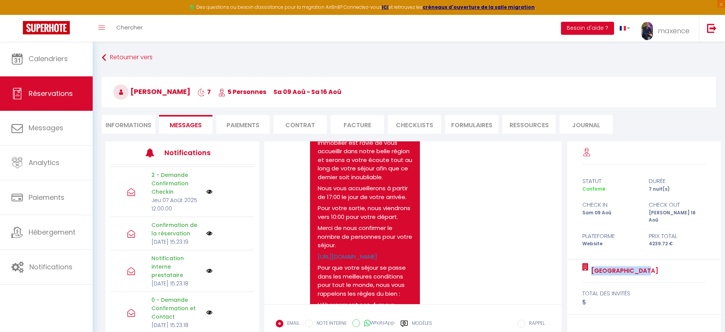
click at [206, 195] on img at bounding box center [209, 191] width 6 height 6
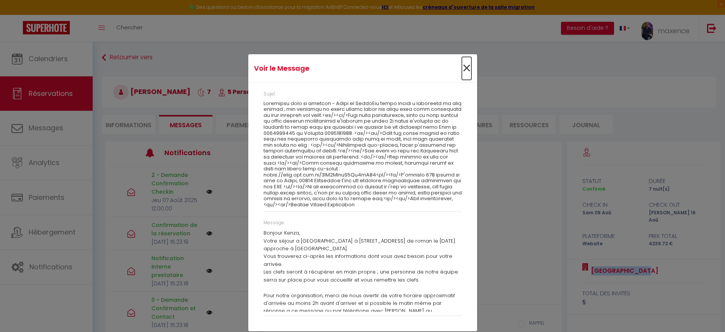
click at [470, 72] on span "×" at bounding box center [467, 68] width 10 height 23
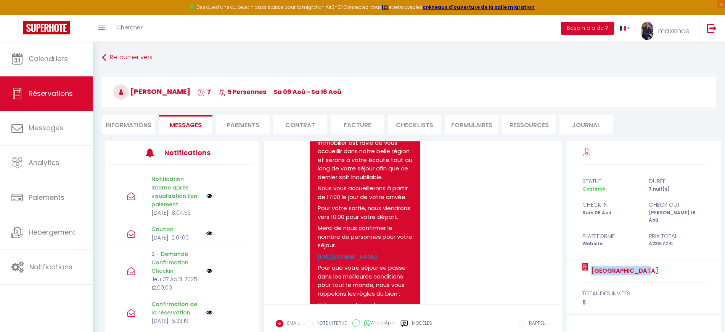
scroll to position [94, 0]
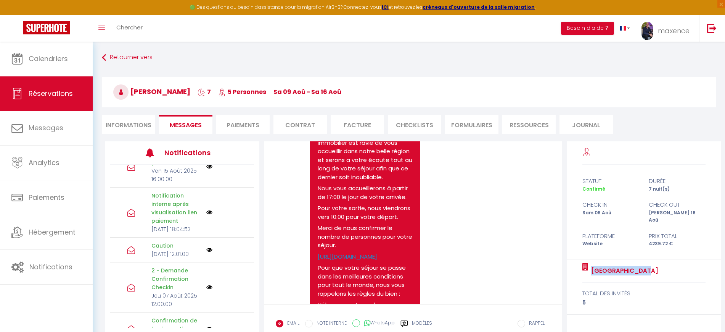
click at [206, 253] on img at bounding box center [209, 249] width 6 height 6
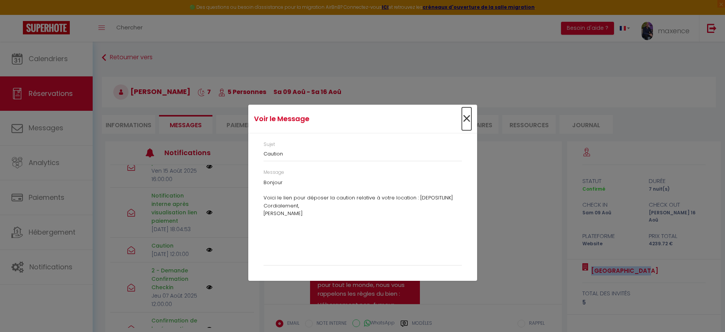
click at [470, 116] on span "×" at bounding box center [467, 118] width 10 height 23
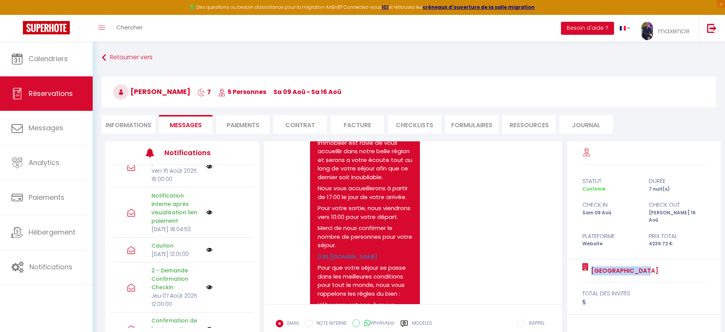
click at [206, 215] on img at bounding box center [209, 212] width 6 height 6
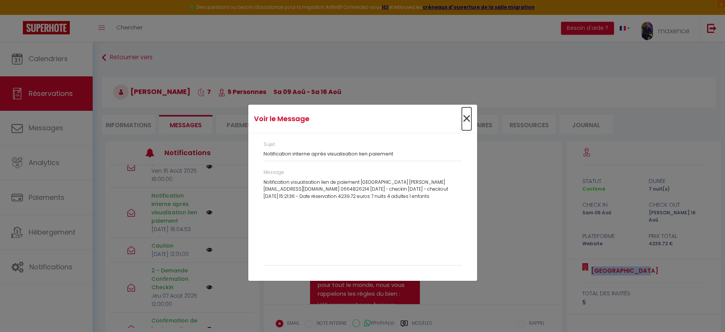
click at [465, 119] on span "×" at bounding box center [467, 118] width 10 height 23
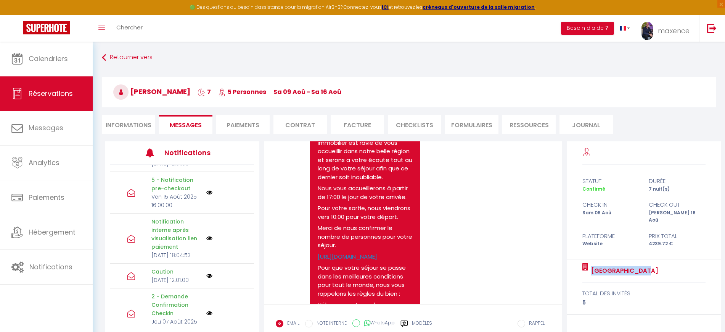
scroll to position [46, 0]
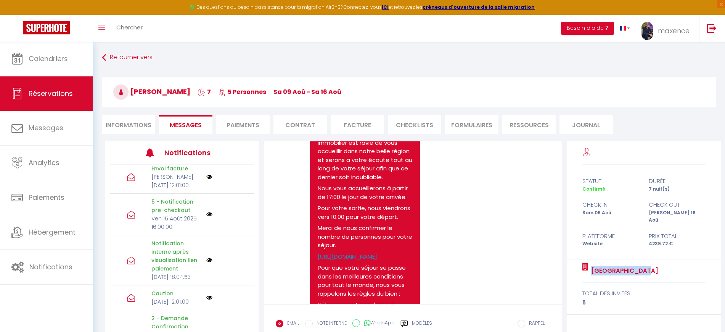
click at [206, 215] on img at bounding box center [209, 214] width 6 height 6
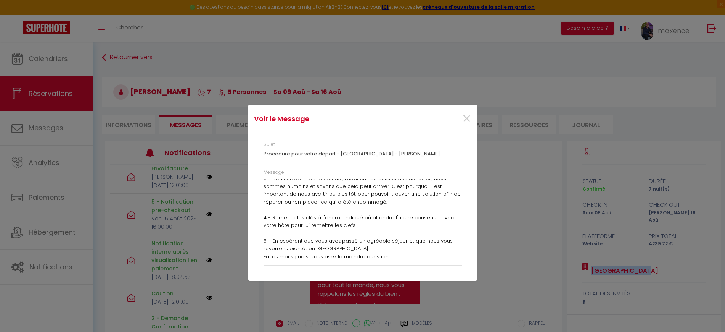
scroll to position [95, 0]
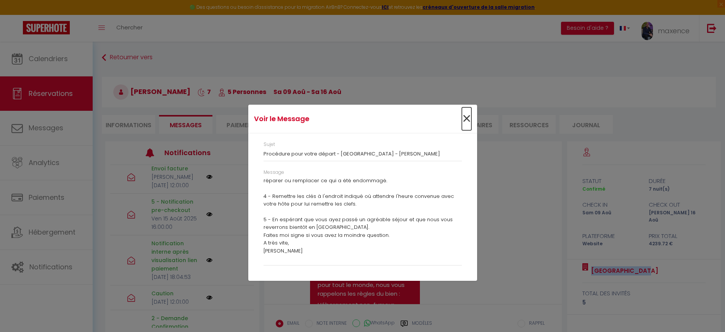
click at [465, 119] on span "×" at bounding box center [467, 118] width 10 height 23
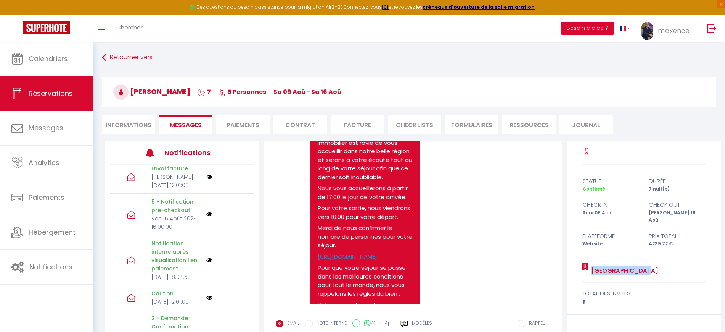
scroll to position [0, 0]
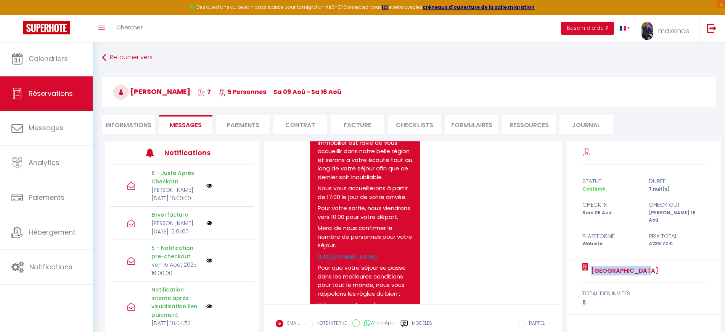
click at [206, 224] on img at bounding box center [209, 223] width 6 height 6
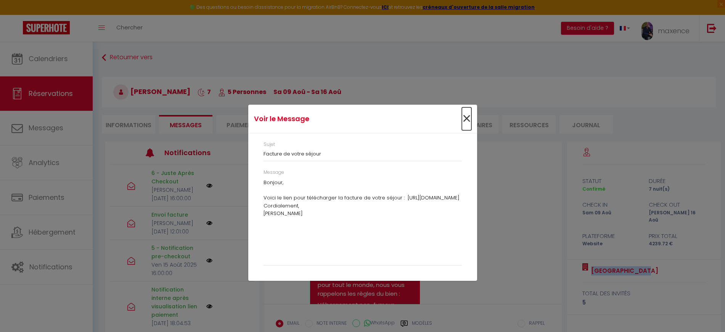
click at [465, 123] on span "×" at bounding box center [467, 118] width 10 height 23
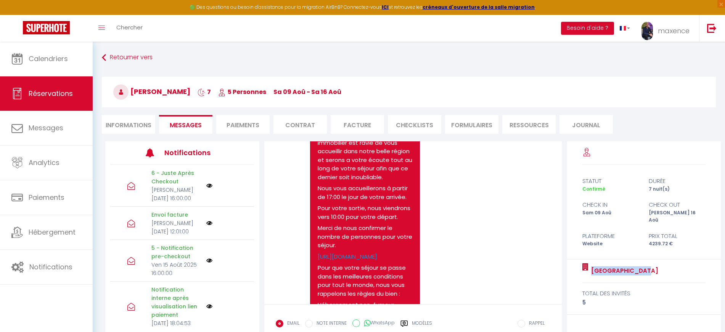
click at [206, 221] on img at bounding box center [209, 223] width 6 height 6
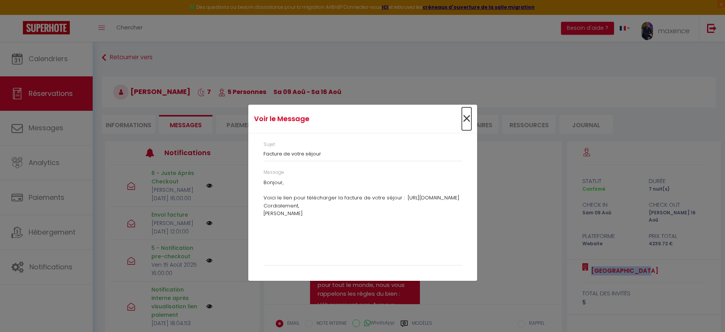
click at [467, 122] on span "×" at bounding box center [467, 118] width 10 height 23
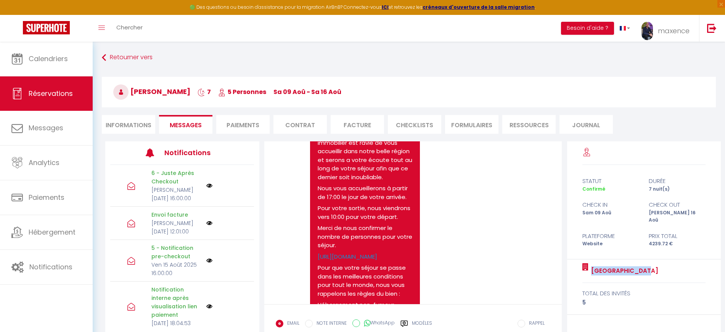
click at [206, 184] on img at bounding box center [209, 185] width 6 height 6
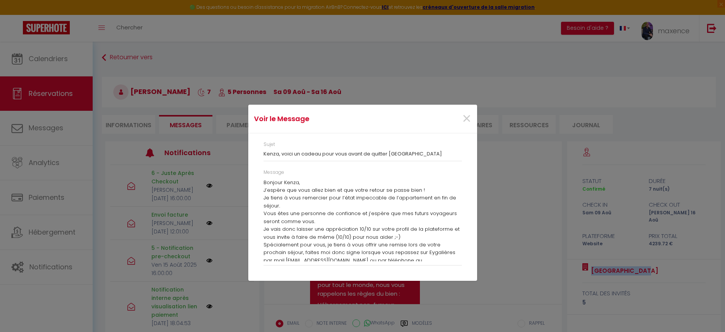
scroll to position [19, 0]
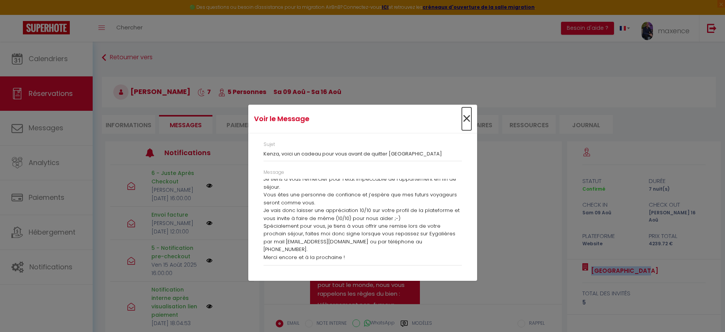
click at [467, 122] on span "×" at bounding box center [467, 118] width 10 height 23
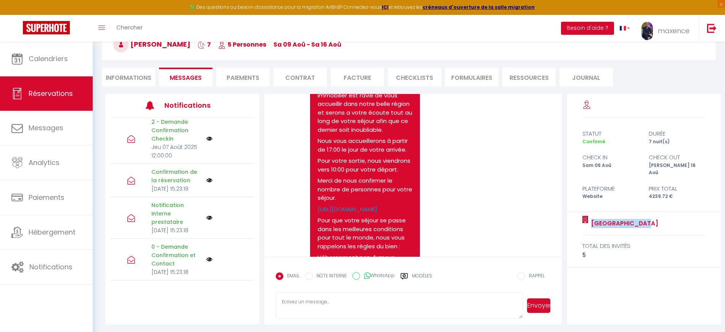
scroll to position [49, 0]
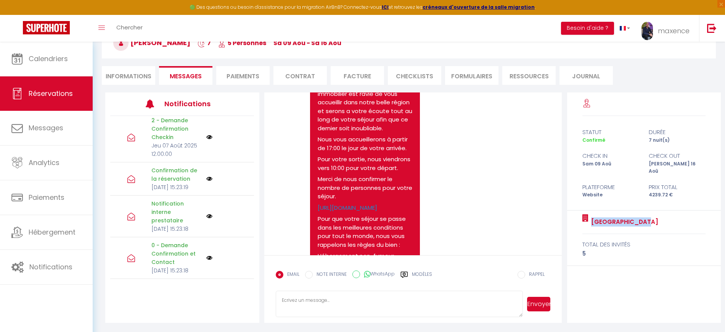
click at [206, 254] on img at bounding box center [209, 257] width 6 height 6
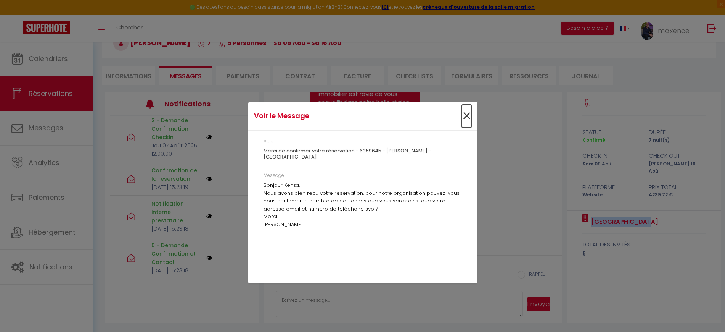
click at [463, 112] on span "×" at bounding box center [467, 116] width 10 height 23
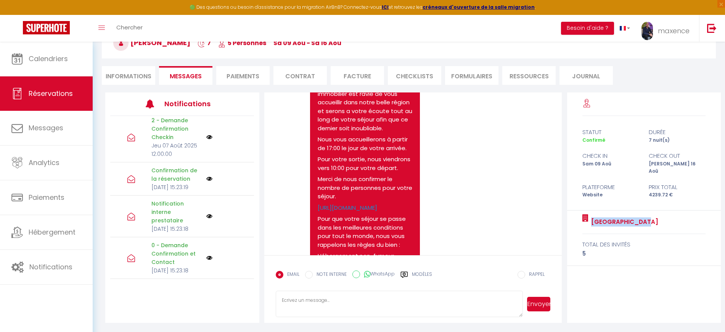
click at [206, 213] on img at bounding box center [209, 216] width 6 height 6
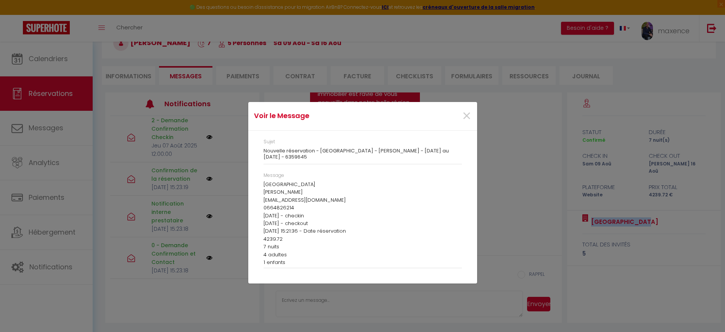
scroll to position [11, 0]
click at [467, 116] on span "×" at bounding box center [467, 116] width 10 height 23
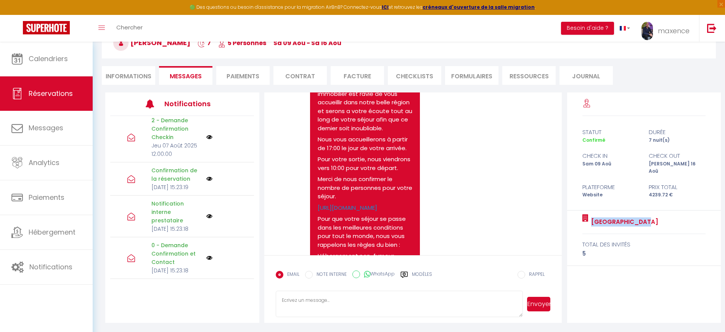
click at [206, 175] on img at bounding box center [209, 178] width 6 height 6
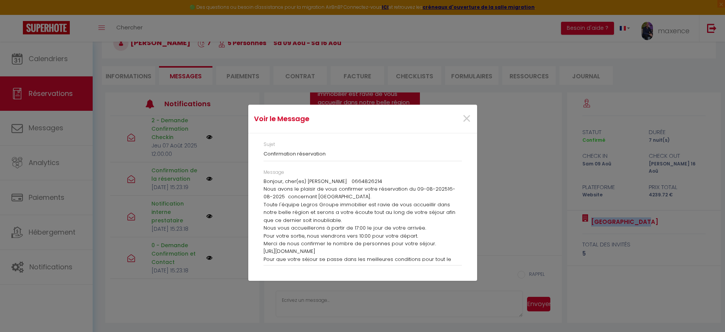
scroll to position [0, 0]
click at [472, 120] on div "×" at bounding box center [439, 118] width 76 height 17
click at [469, 121] on span "×" at bounding box center [467, 118] width 10 height 23
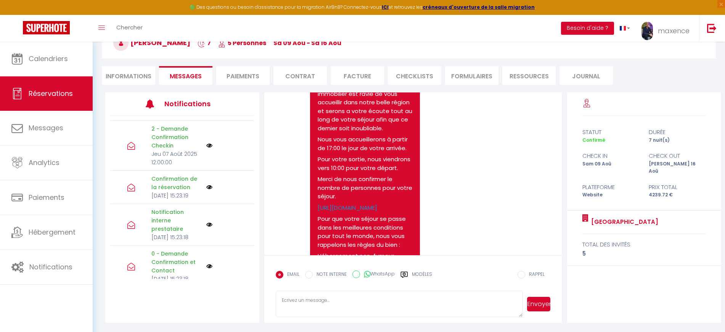
scroll to position [142, 0]
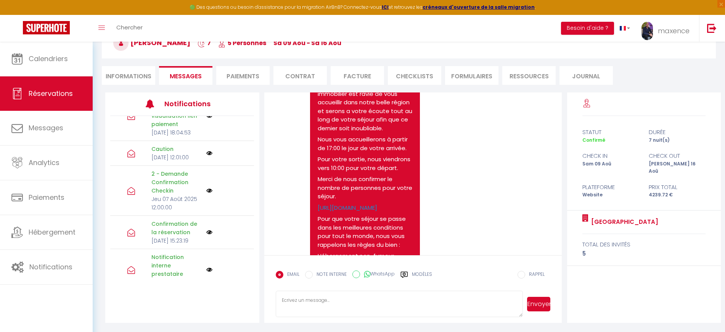
click at [206, 193] on img at bounding box center [209, 190] width 6 height 6
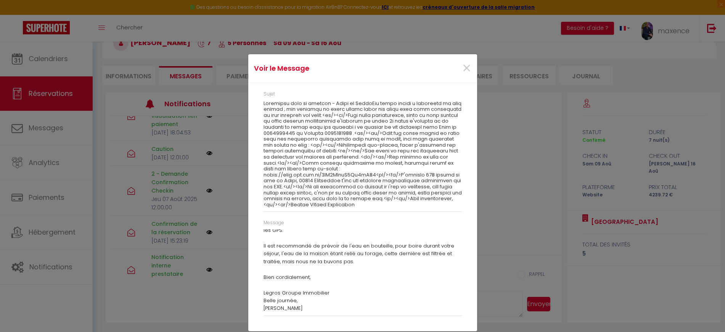
scroll to position [214, 0]
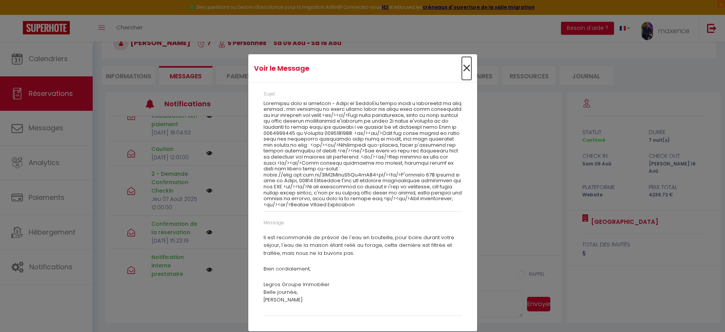
click at [466, 73] on span "×" at bounding box center [467, 68] width 10 height 23
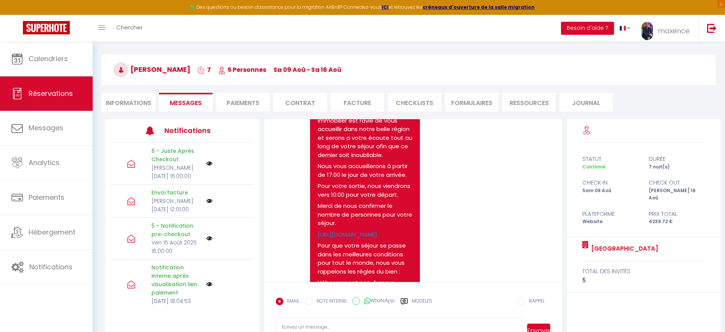
scroll to position [1, 0]
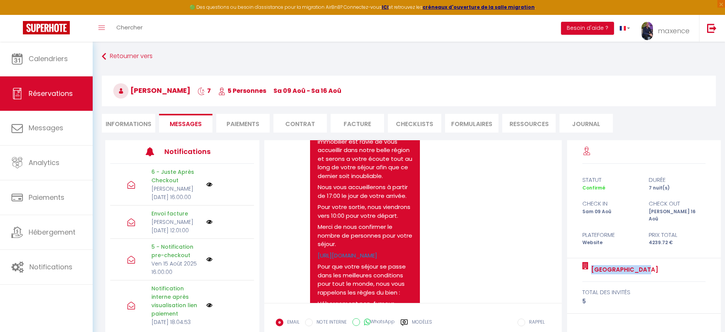
drag, startPoint x: 584, startPoint y: 264, endPoint x: 655, endPoint y: 258, distance: 72.0
click at [655, 258] on div "[GEOGRAPHIC_DATA]" at bounding box center [644, 270] width 123 height 24
copy div "[GEOGRAPHIC_DATA]"
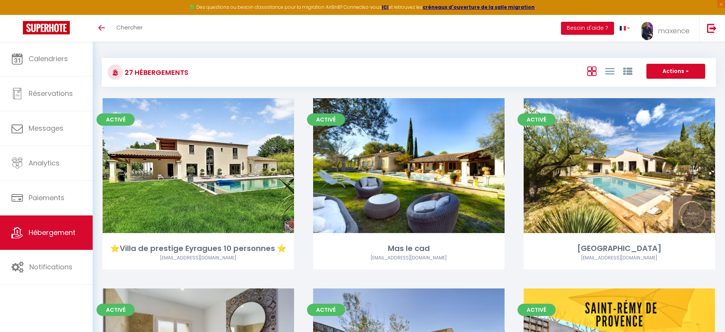
click at [317, 73] on div "Actions Créer un Hébergement Nouveau groupe" at bounding box center [511, 72] width 409 height 17
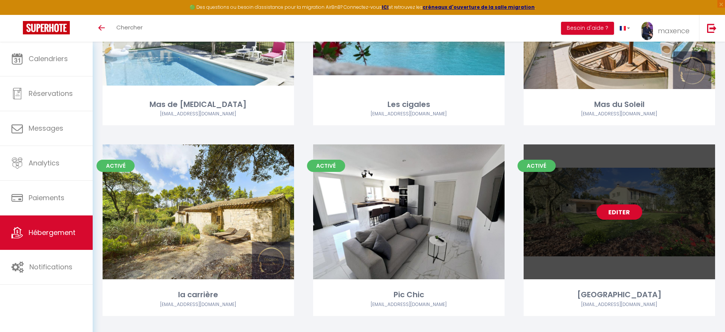
click at [628, 204] on link "Editer" at bounding box center [620, 211] width 46 height 15
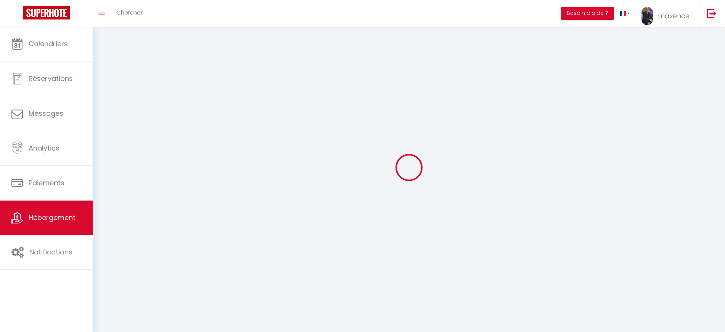
click at [628, 197] on div at bounding box center [409, 167] width 614 height 263
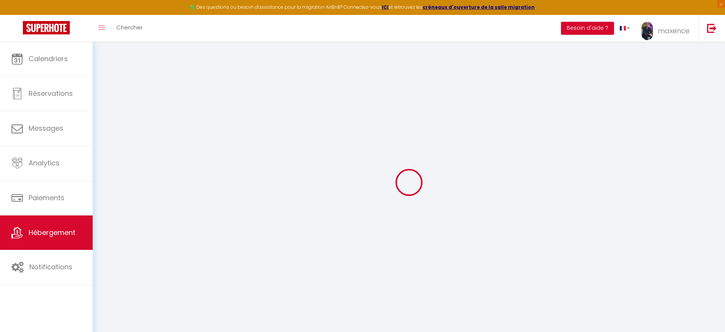
checkbox input "true"
checkbox input "false"
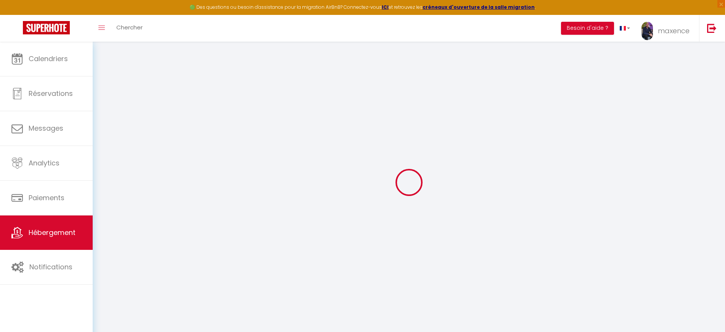
checkbox input "true"
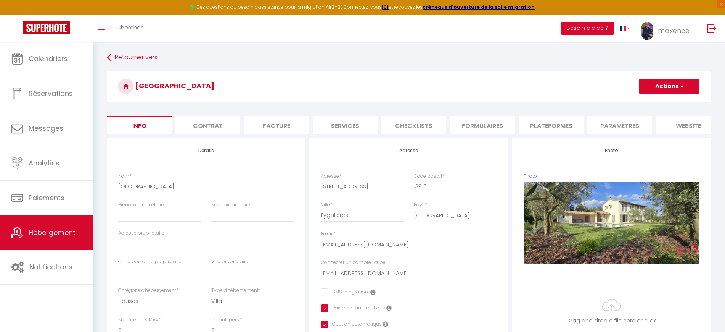
checkbox input "false"
checkbox input "true"
click at [549, 126] on li "Plateformes" at bounding box center [551, 125] width 65 height 19
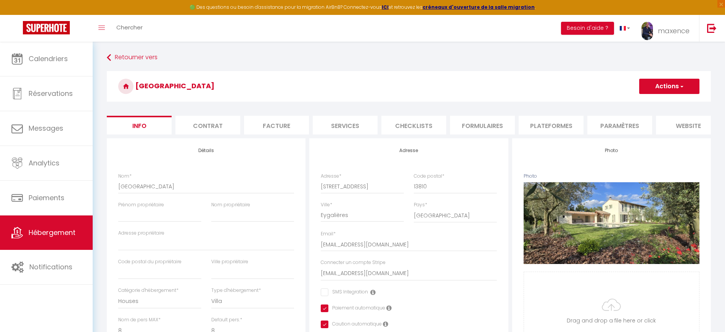
select select
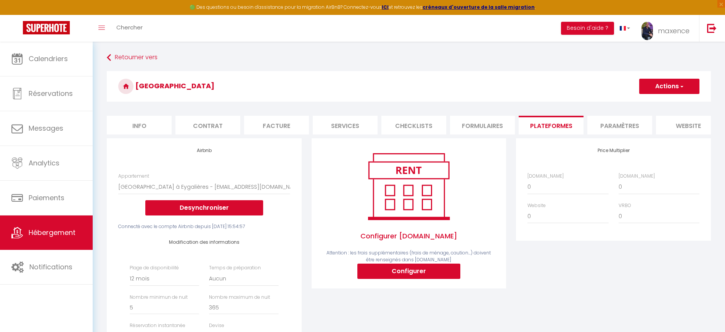
click at [634, 128] on li "Paramètres" at bounding box center [620, 125] width 65 height 19
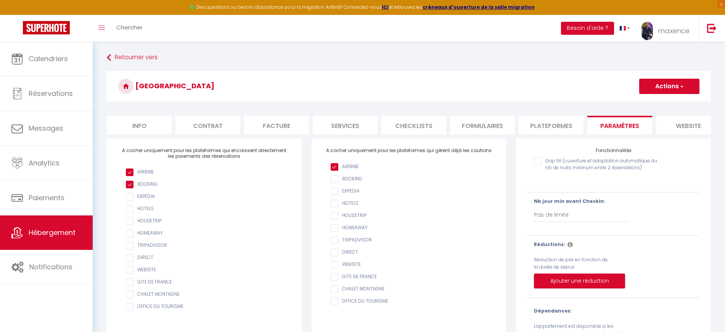
click at [686, 125] on li "website" at bounding box center [688, 125] width 65 height 19
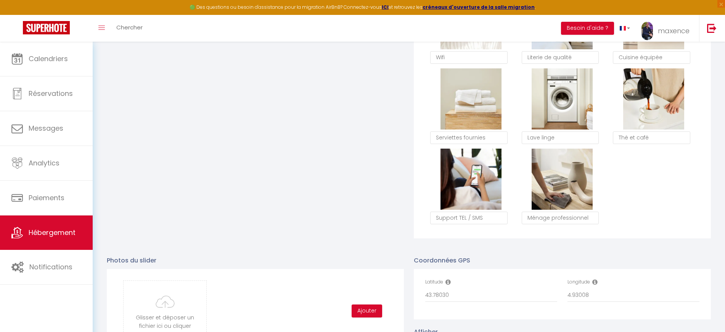
scroll to position [563, 0]
